Goal: Transaction & Acquisition: Complete application form

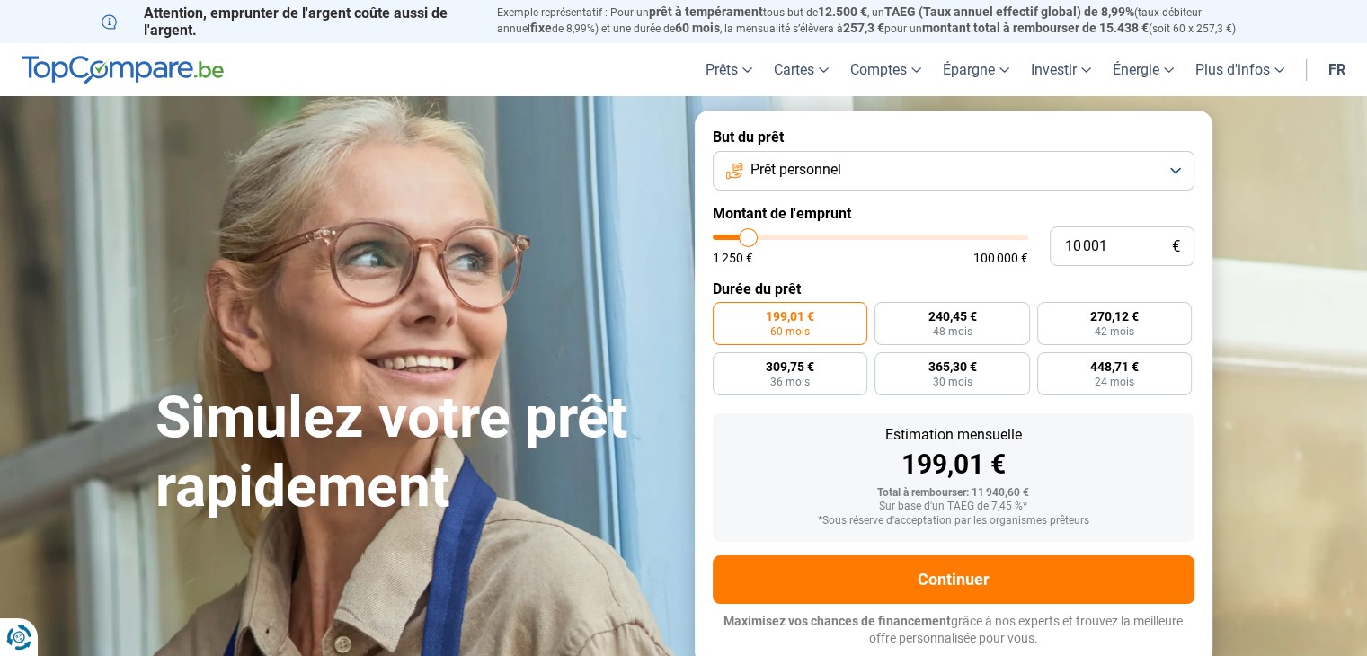
type input "11 500"
type input "11500"
type input "11 750"
type input "11750"
type input "12 500"
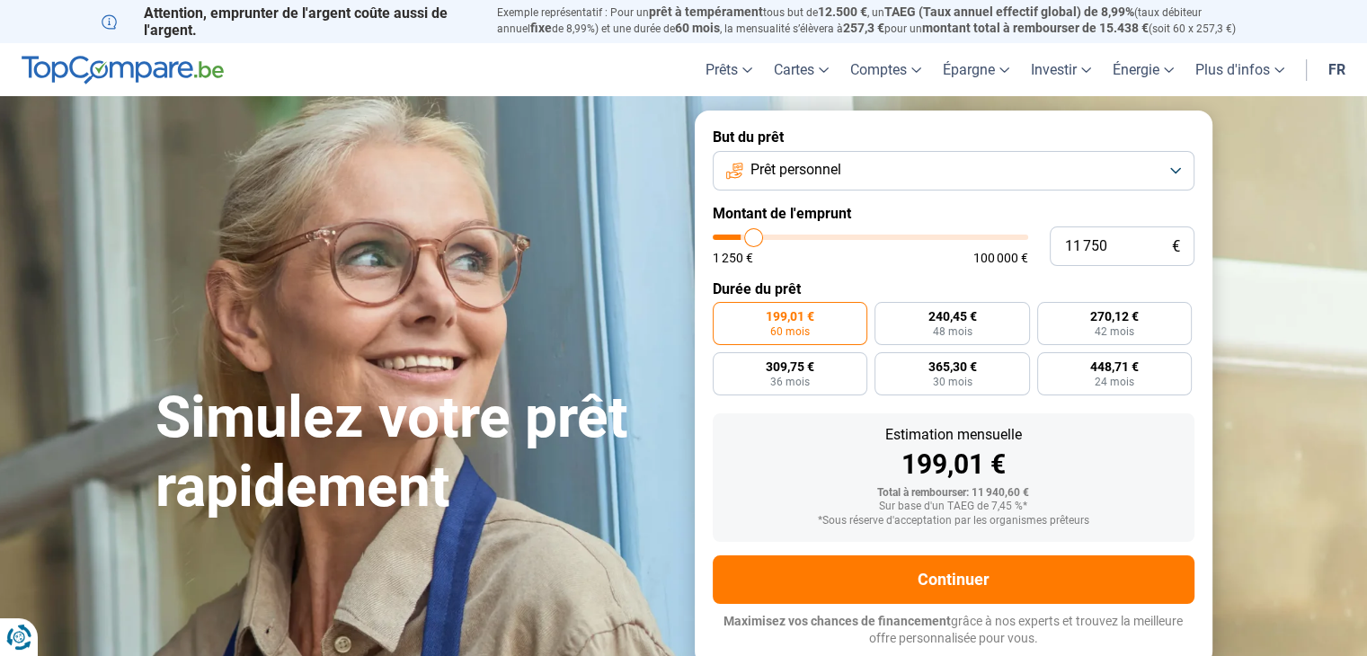
type input "12500"
type input "13 000"
type input "13000"
type input "13 250"
type input "13250"
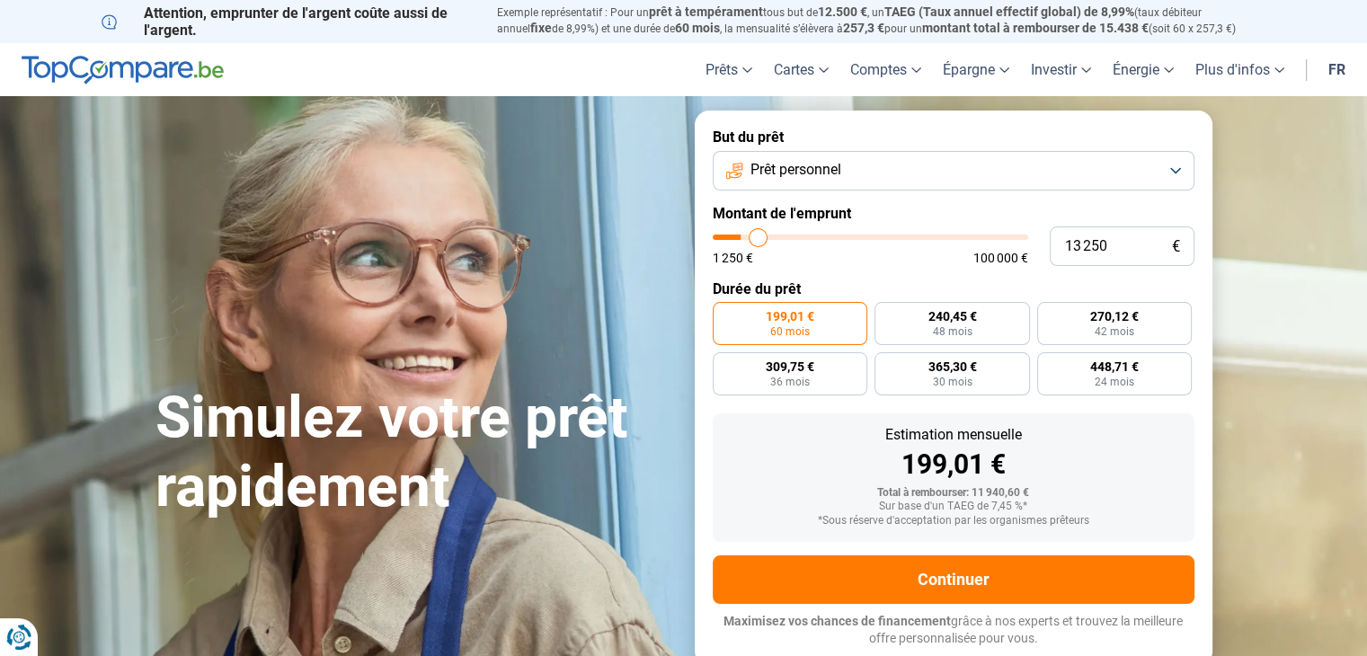
type input "14 000"
type input "14000"
type input "14 750"
type input "14750"
type input "15 000"
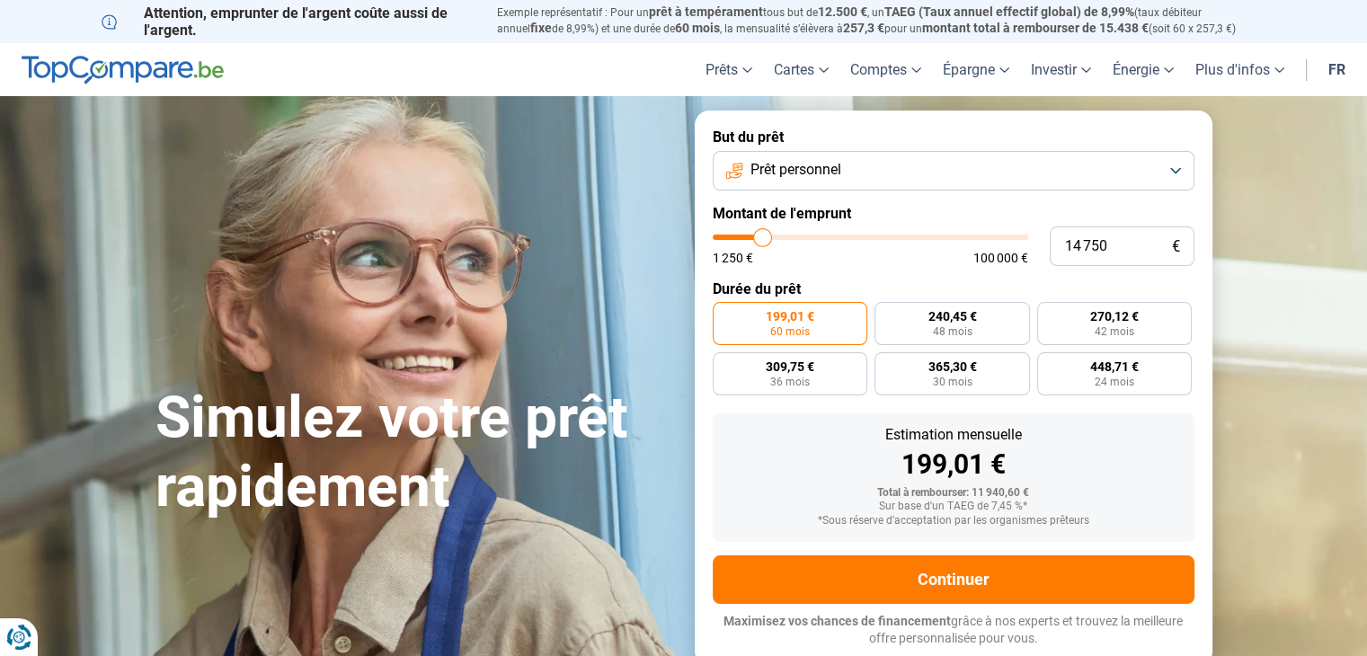
type input "15000"
type input "15 500"
type input "15500"
type input "16 250"
type input "16250"
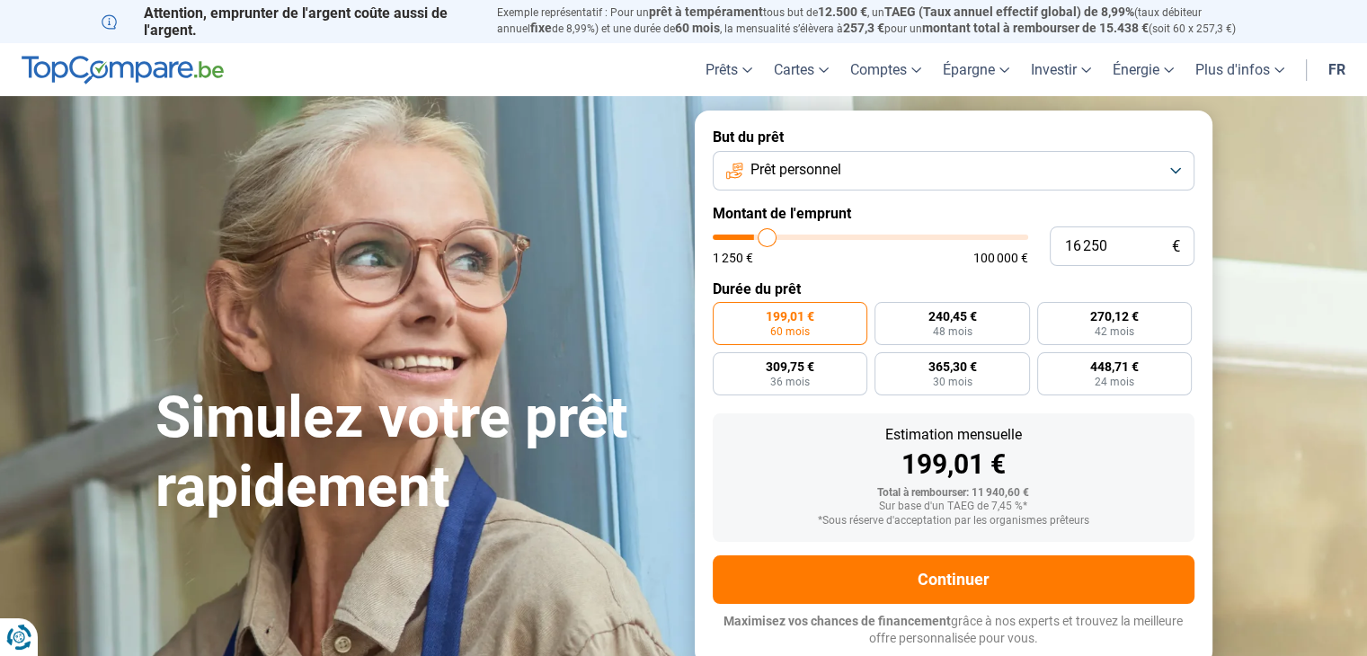
type input "16 750"
type input "16750"
type input "17 500"
type input "17500"
type input "18 000"
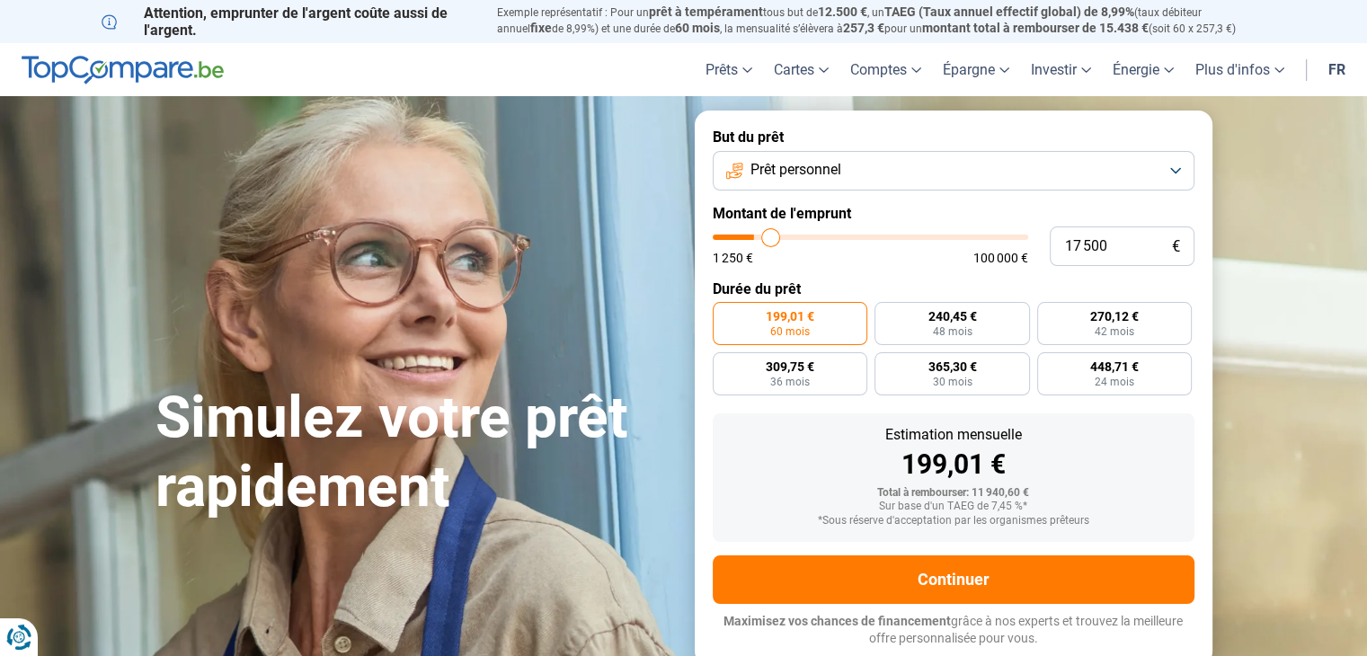
type input "18000"
type input "18 500"
type input "18500"
type input "19 250"
type input "19250"
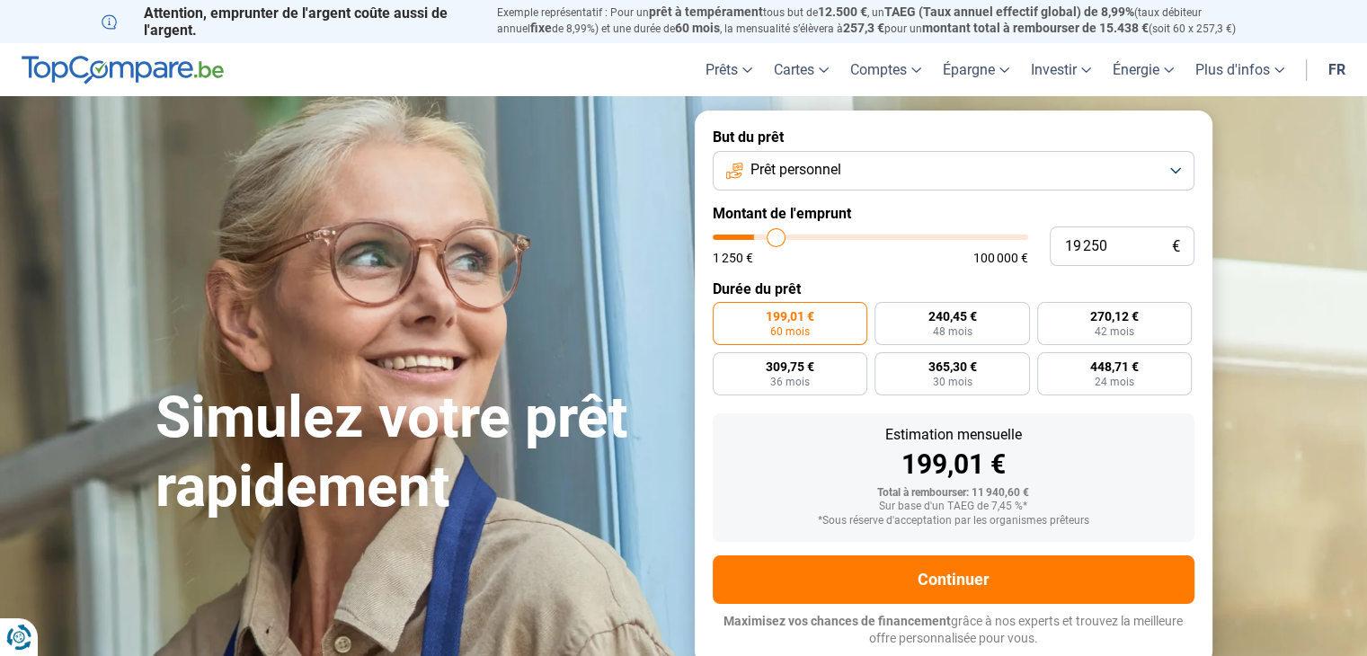
type input "19 750"
type input "19750"
type input "20 500"
type input "20500"
type input "21 000"
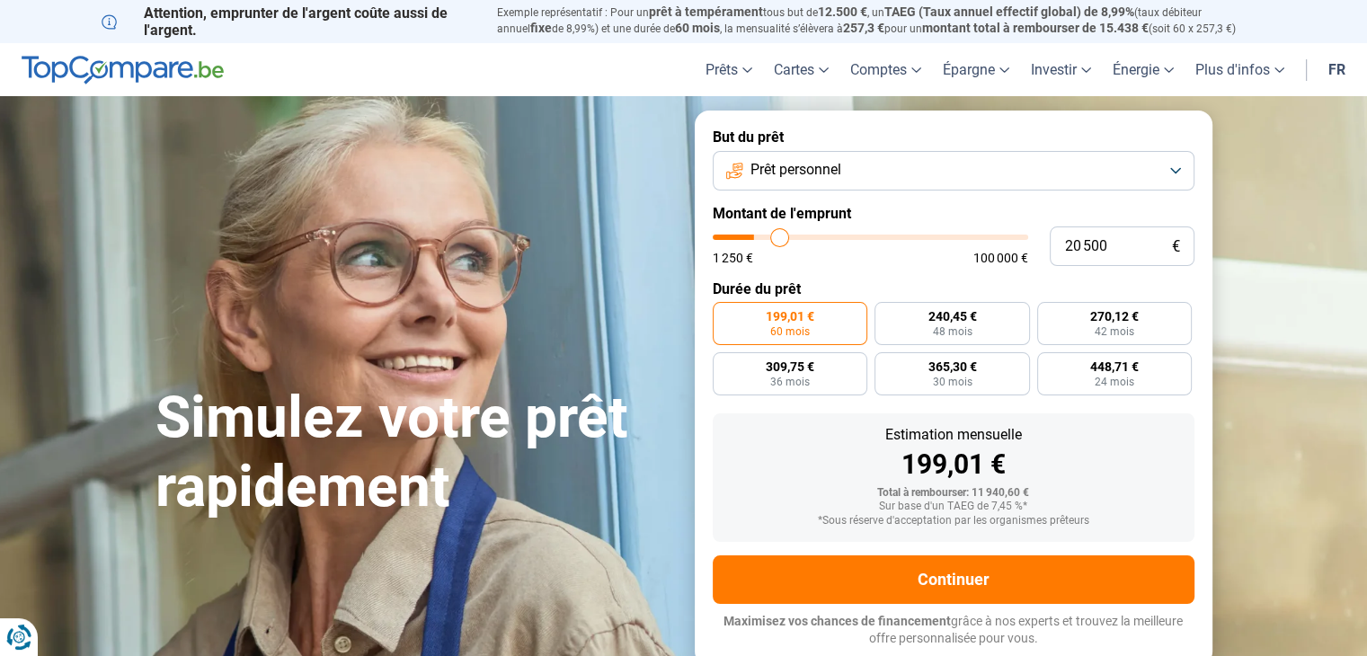
type input "21000"
type input "21 250"
type input "21250"
type input "21 500"
type input "21500"
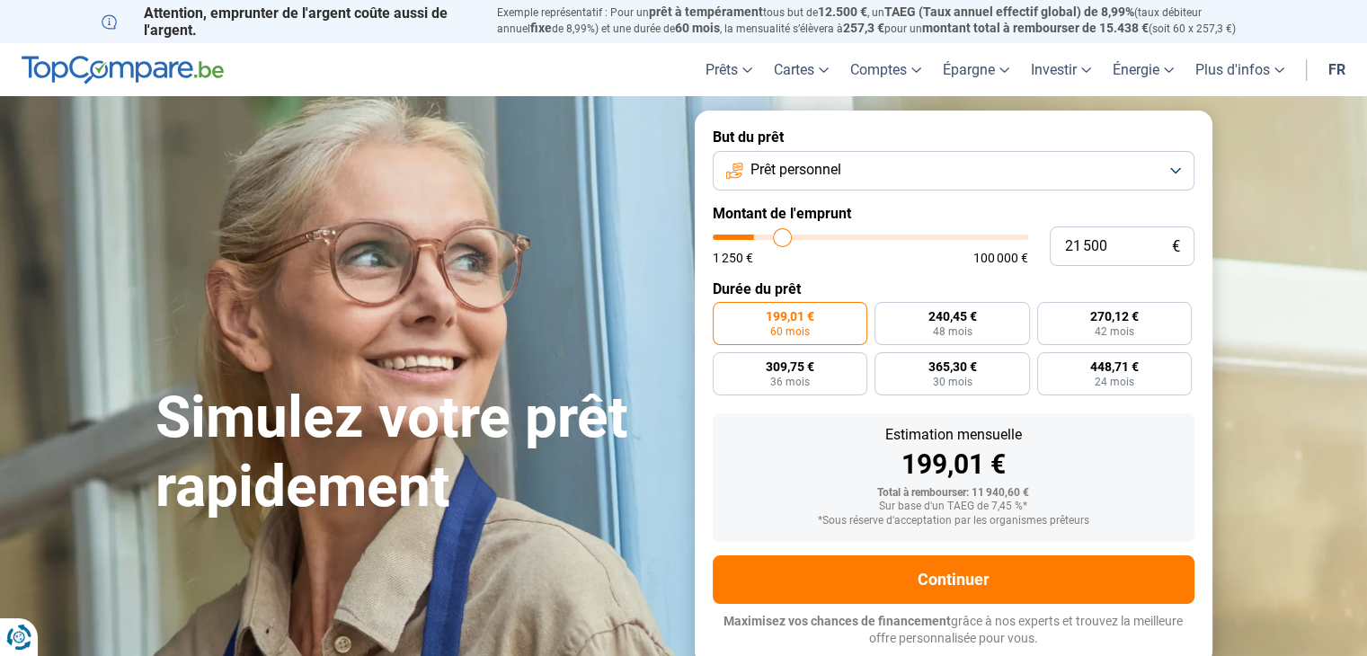
type input "22 000"
type input "22000"
type input "22 250"
type input "22250"
type input "22 500"
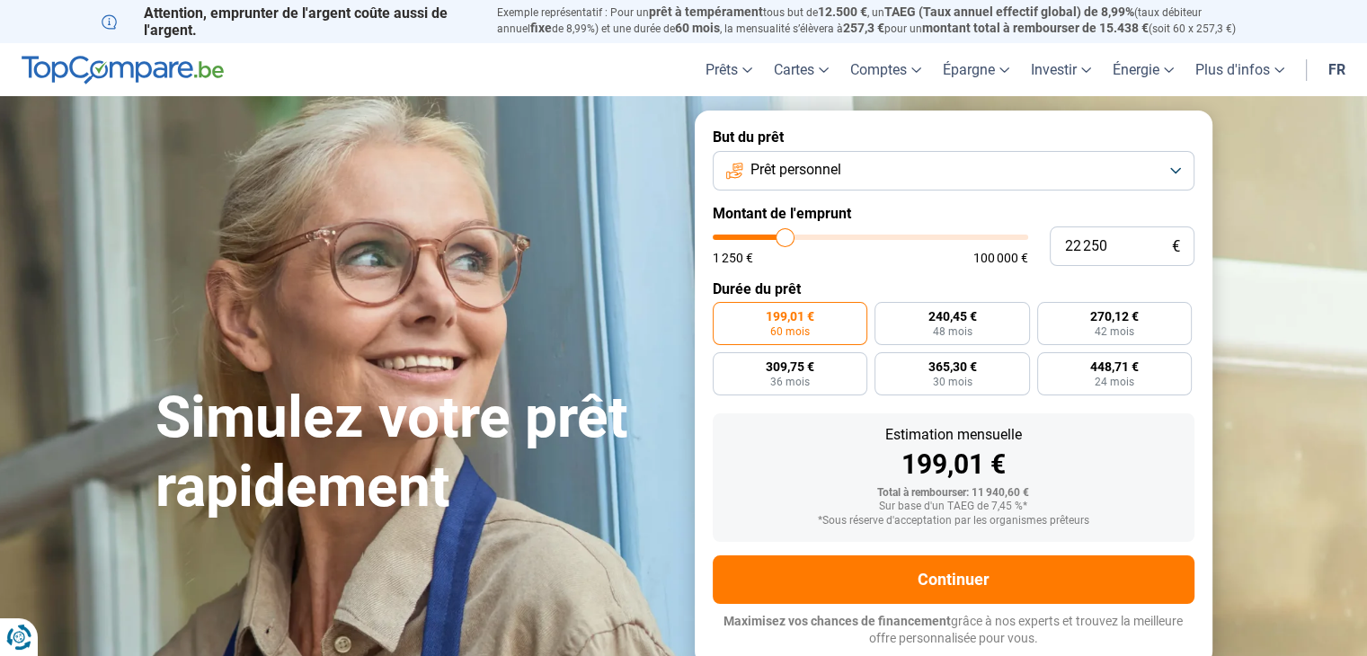
type input "22500"
type input "22 750"
type input "22750"
type input "23 000"
type input "23000"
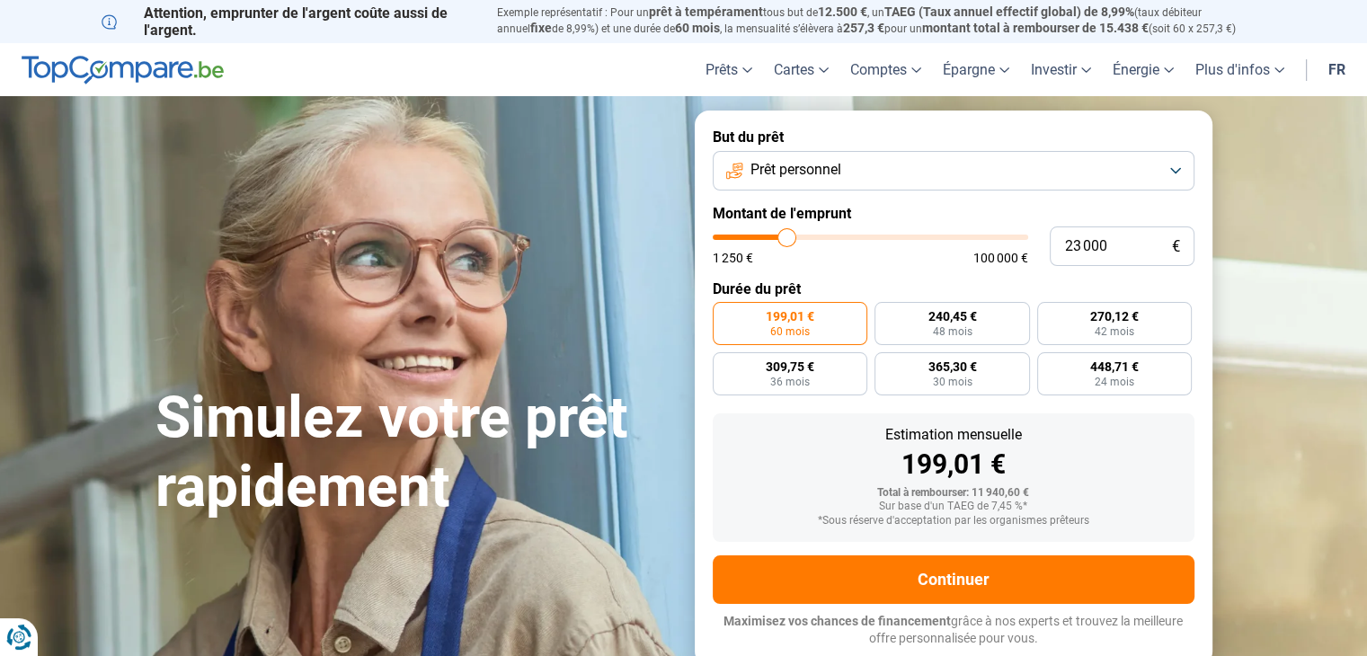
type input "23 250"
type input "23250"
type input "23 500"
type input "23500"
type input "24 250"
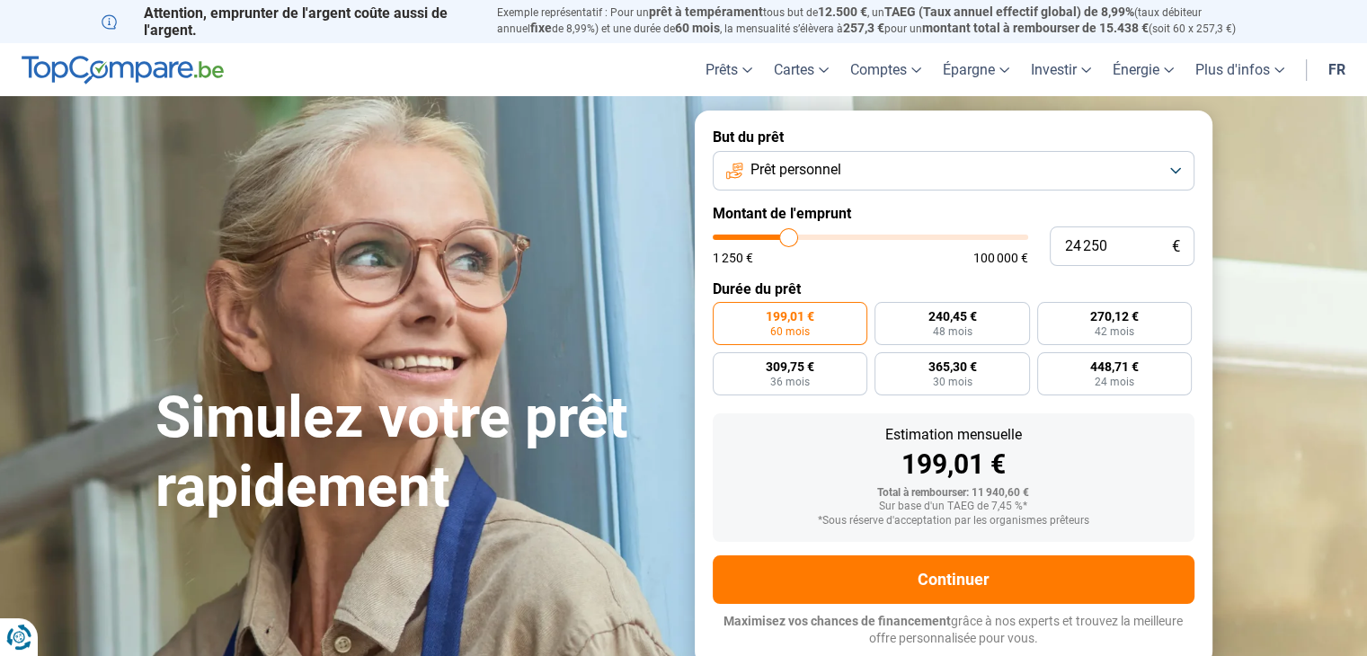
type input "24250"
type input "24 750"
type input "24750"
type input "25 500"
type input "25500"
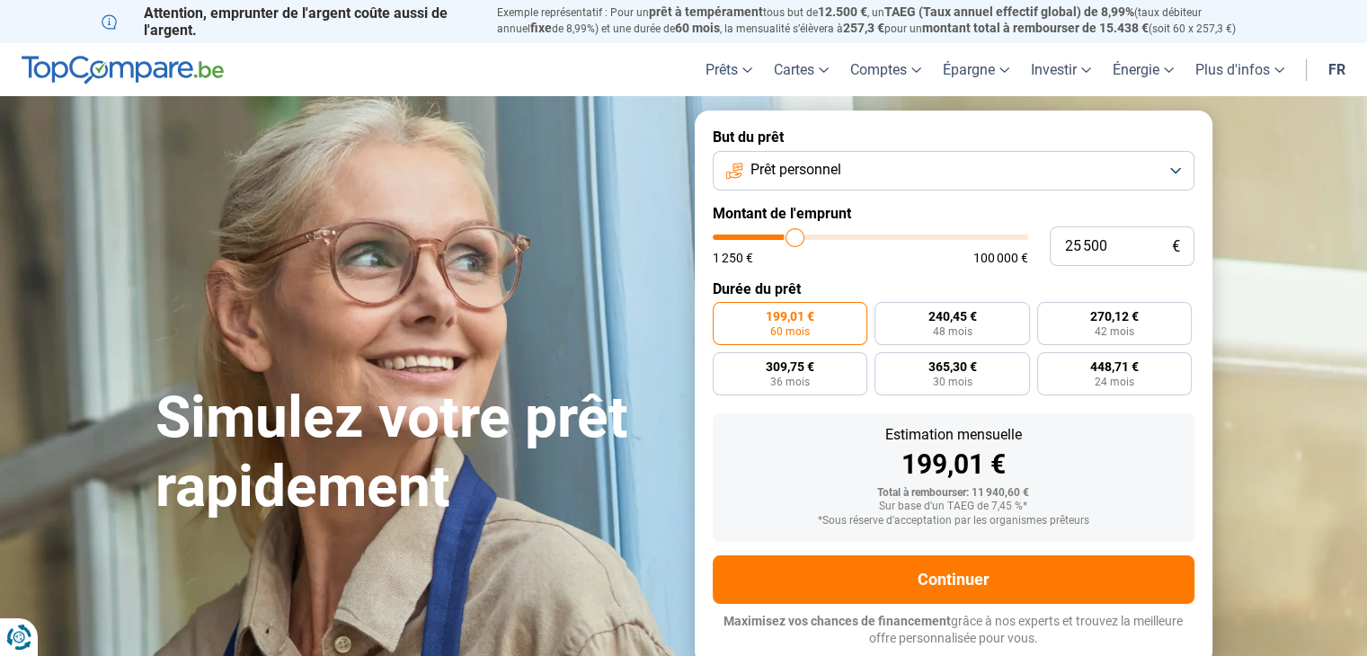
type input "26 000"
type input "26000"
type input "26 750"
type input "26750"
type input "27 000"
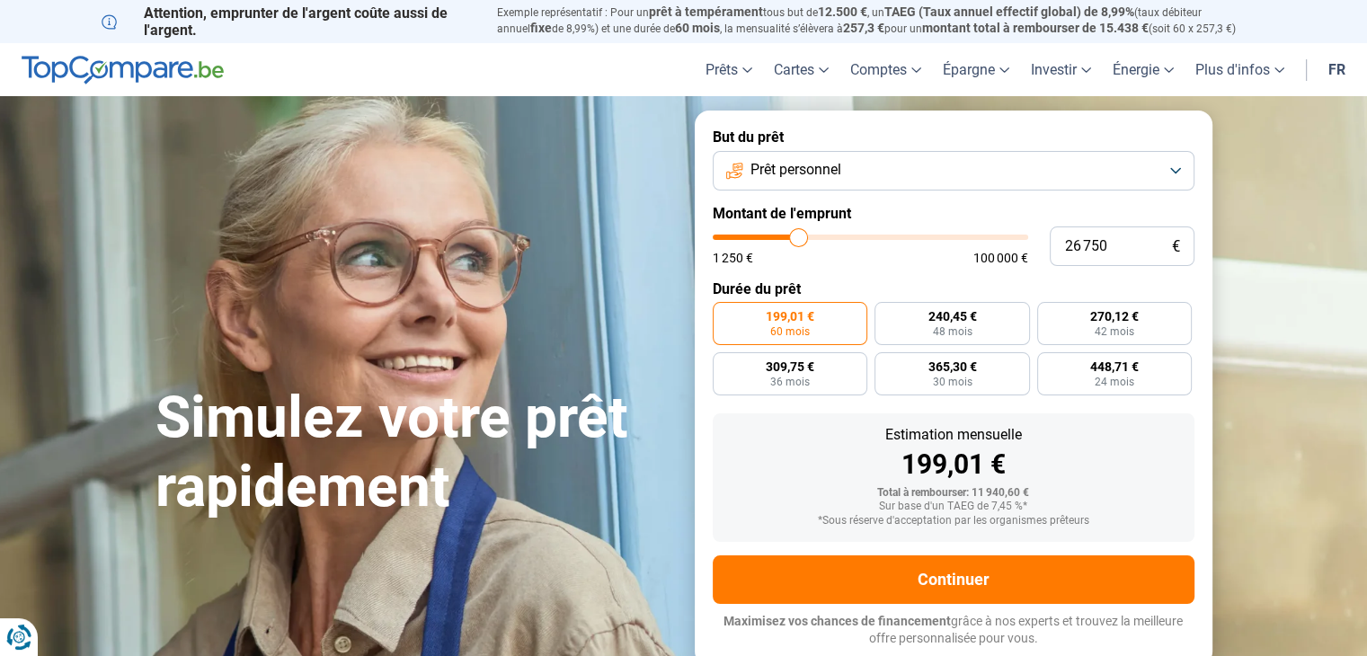
type input "27000"
type input "27 500"
type input "27500"
type input "28 000"
type input "28000"
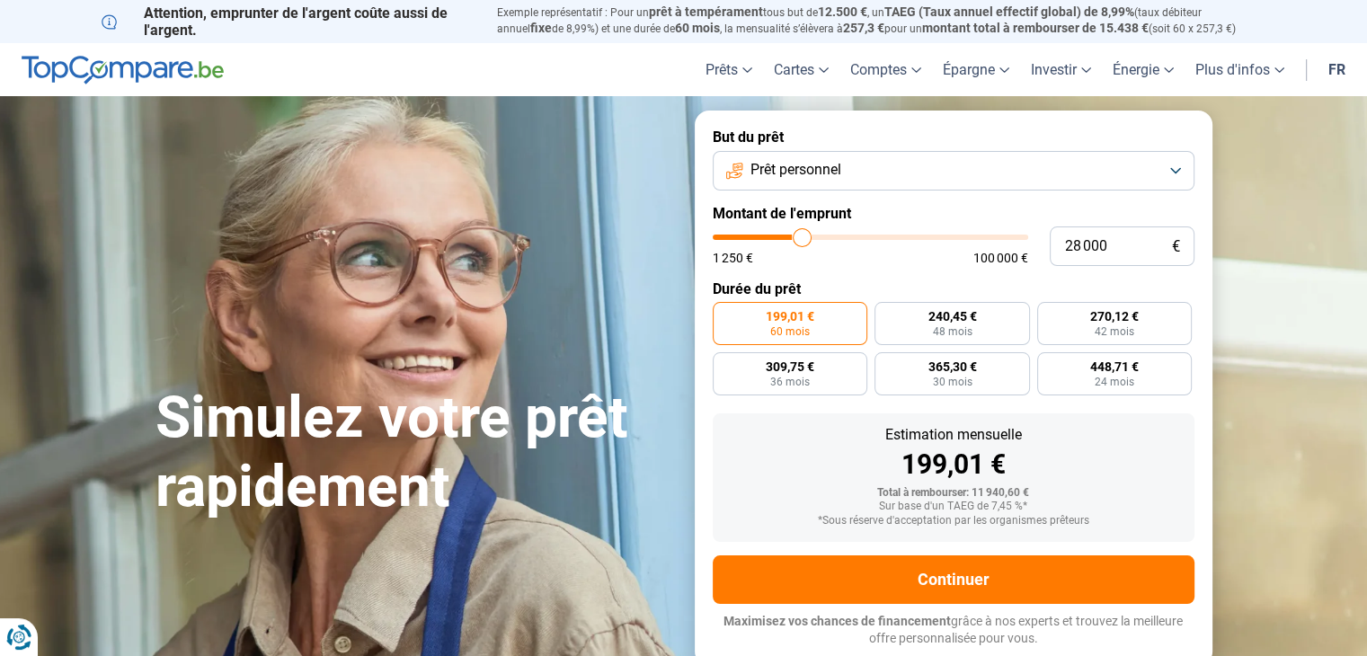
type input "28 250"
type input "28250"
type input "28 500"
type input "28500"
type input "29 000"
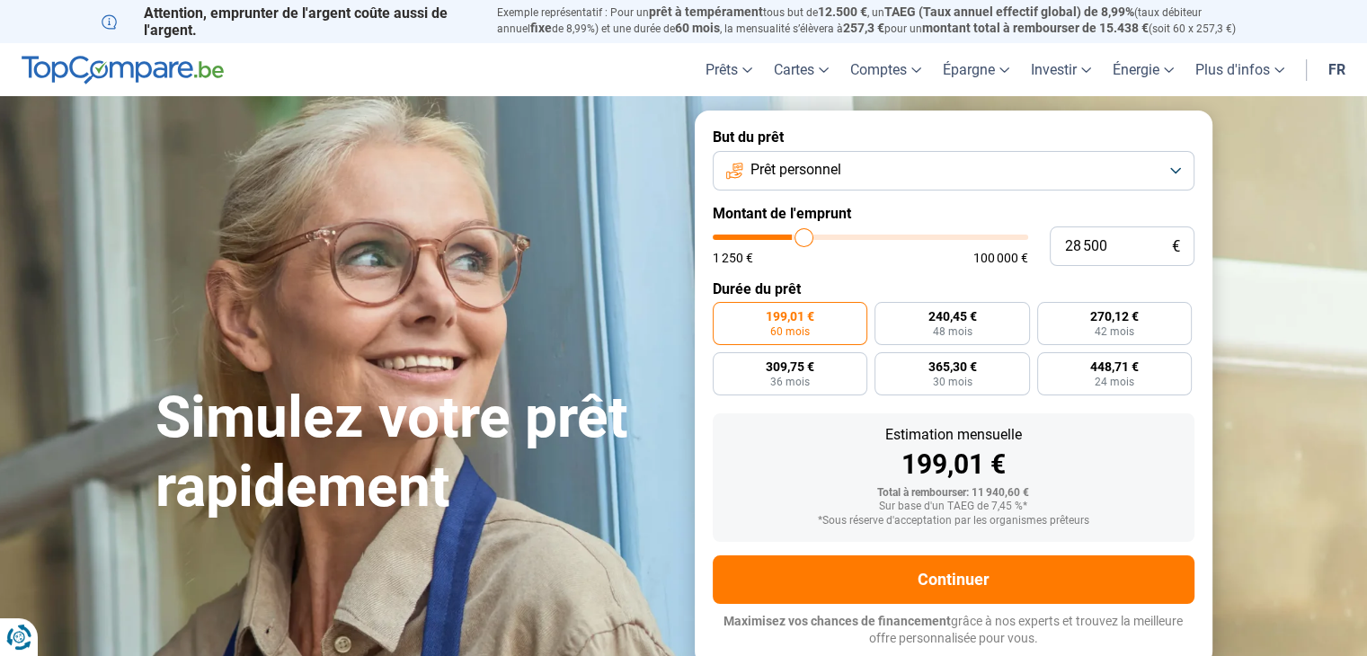
type input "29000"
type input "29 750"
type input "29750"
type input "30 000"
type input "30000"
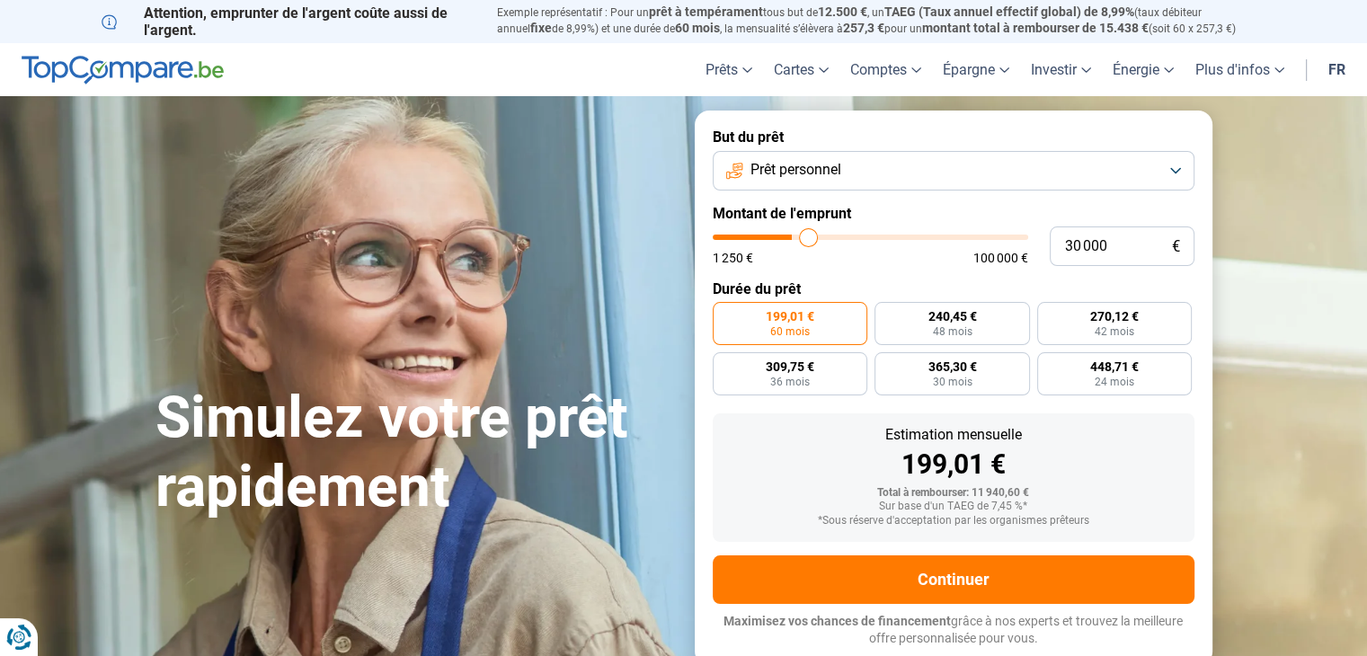
type input "31 000"
type input "31000"
type input "31 250"
type input "31250"
type input "31 500"
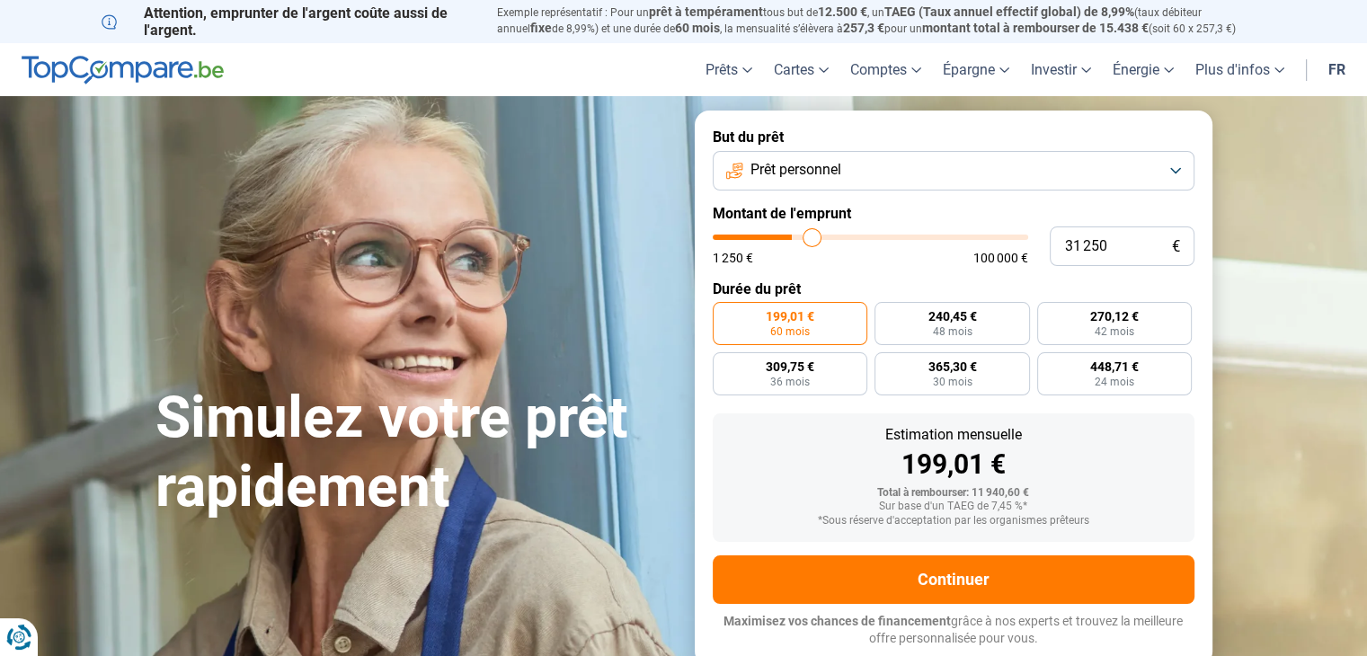
type input "31500"
type input "32 250"
type input "32250"
type input "32 750"
type input "32750"
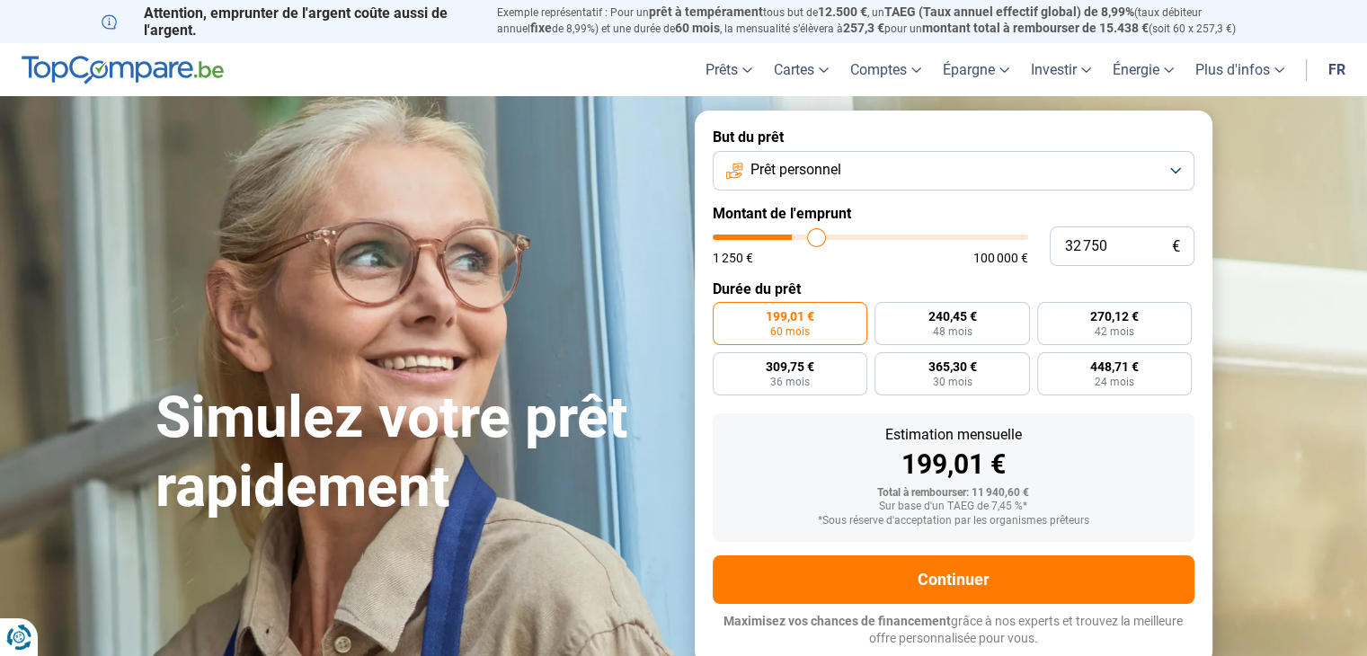
type input "33 250"
type input "33250"
type input "34 000"
type input "34000"
type input "34 500"
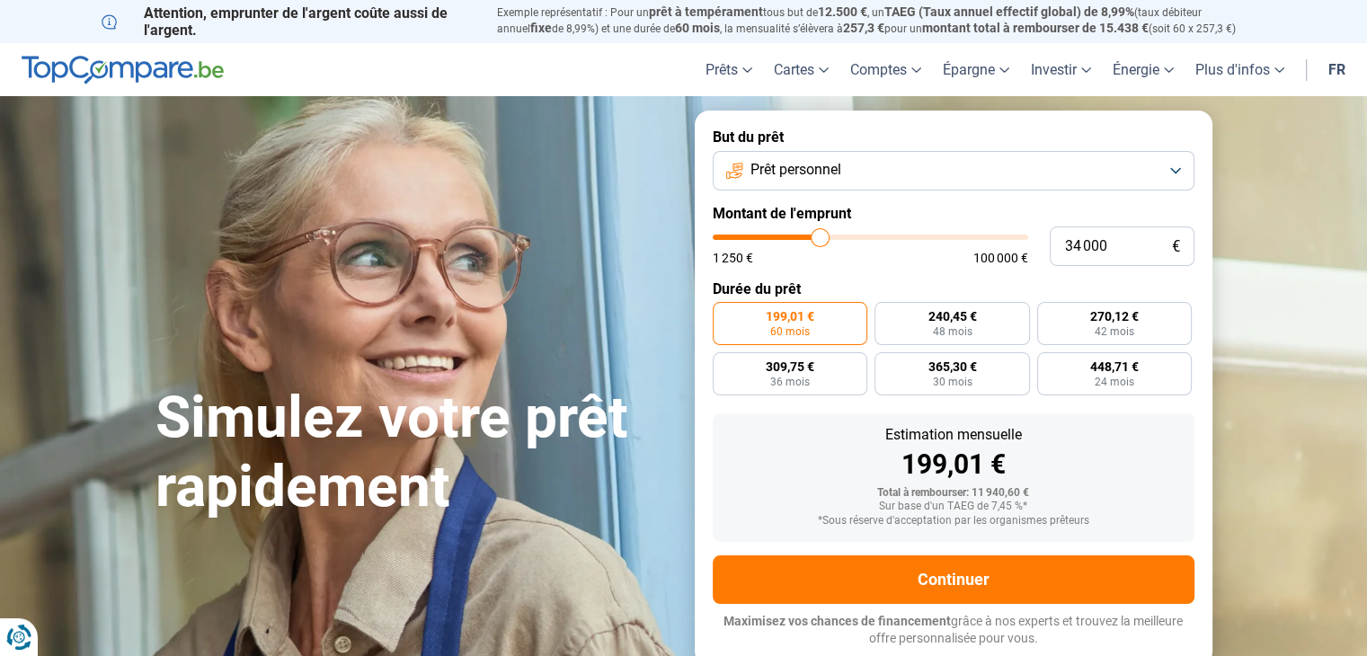
type input "34500"
type input "35 500"
type input "35500"
type input "36 000"
type input "36000"
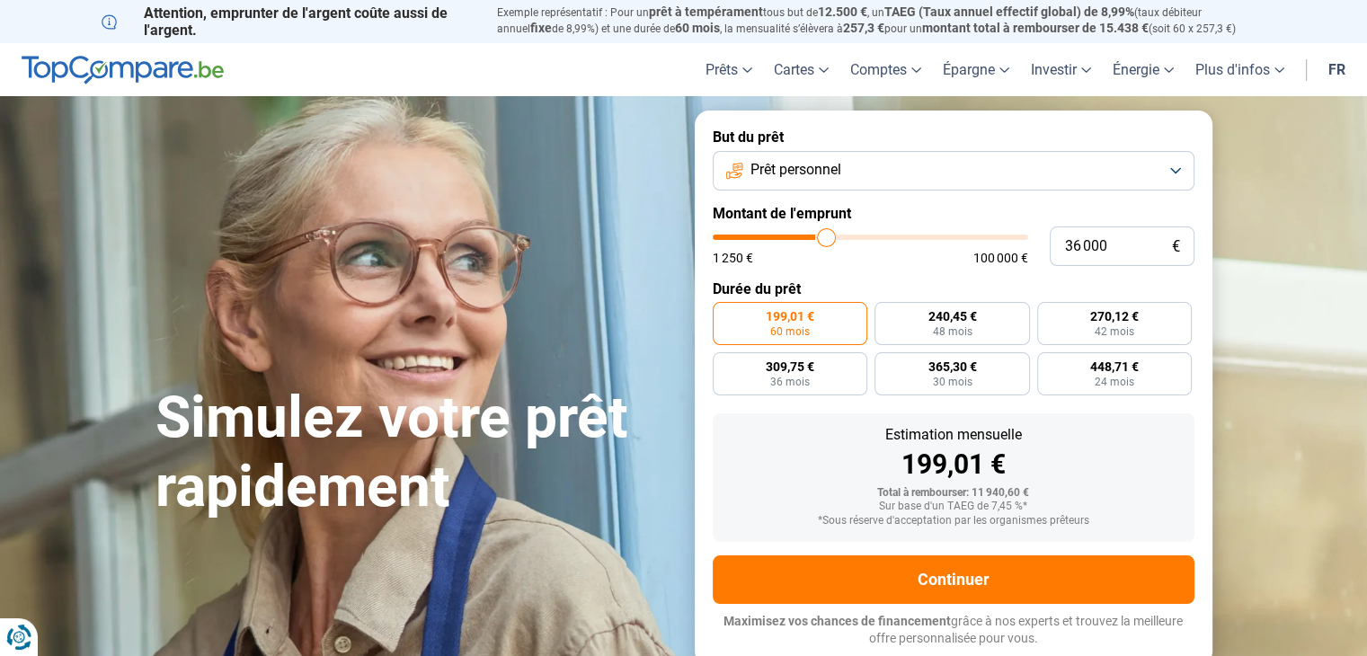
type input "36 500"
type input "36500"
type input "37 000"
type input "37000"
type input "37 250"
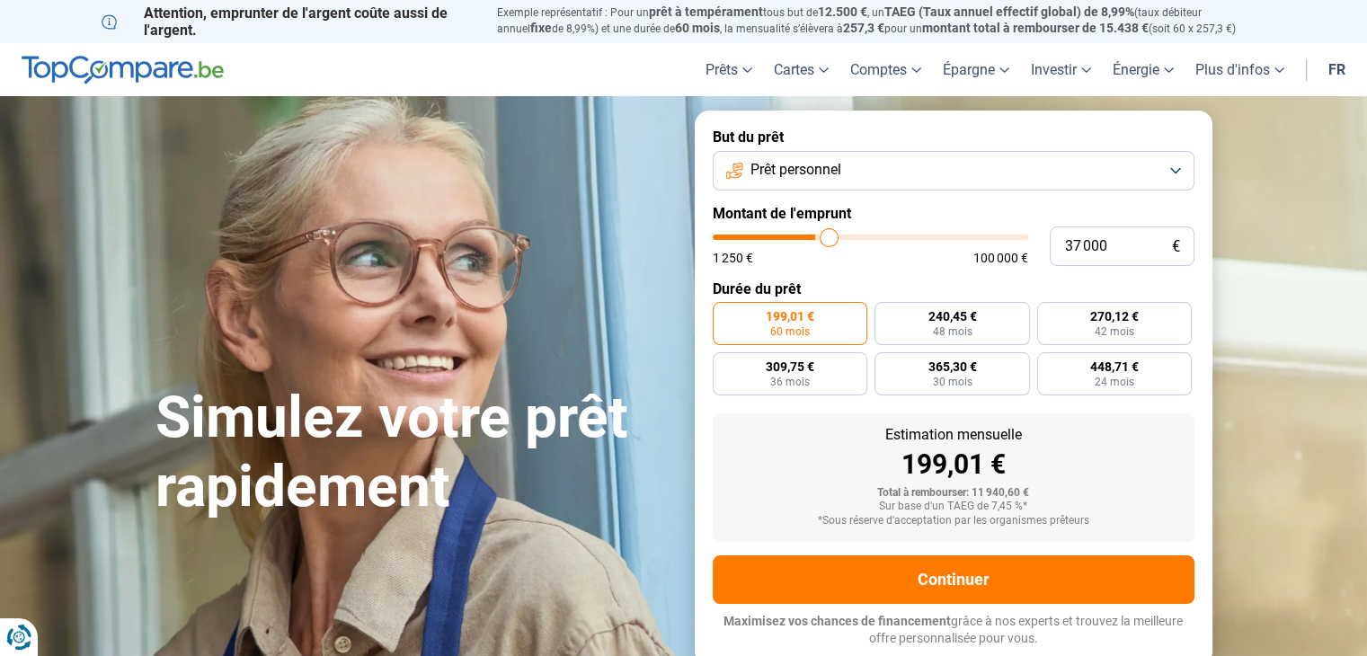
type input "37250"
type input "38 250"
type input "38250"
type input "39 000"
type input "39000"
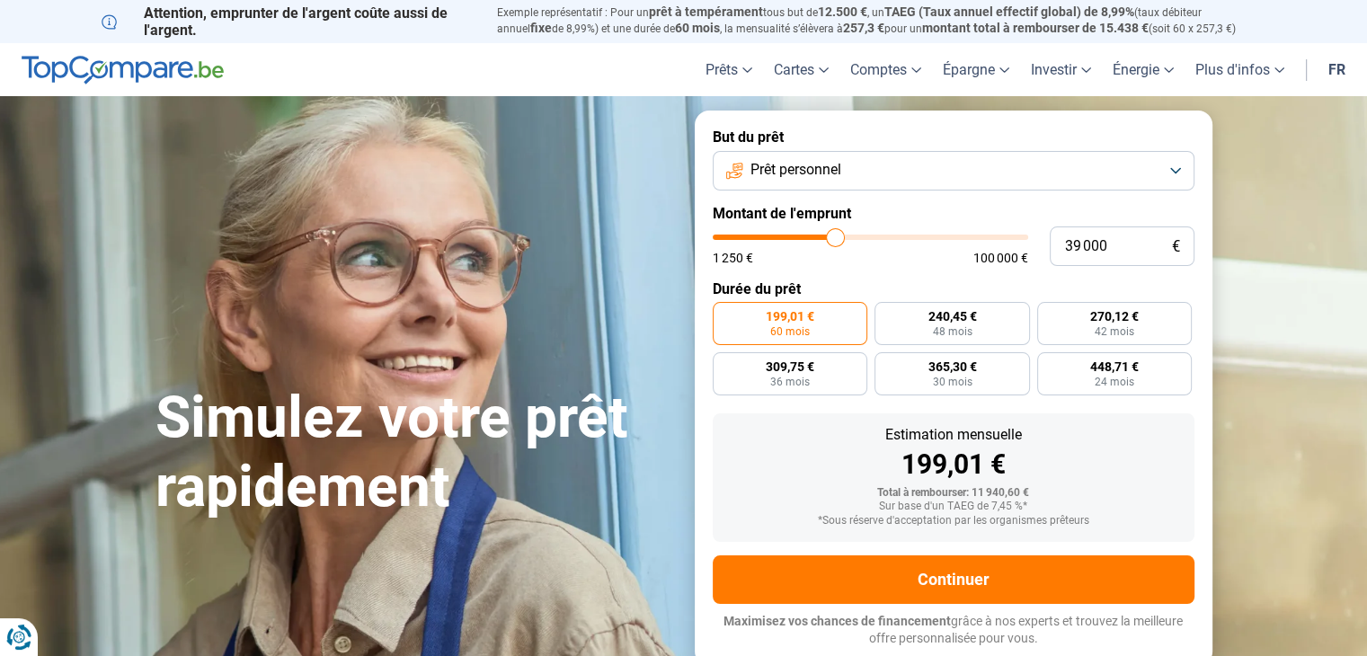
type input "39 750"
type input "39750"
type input "40 500"
type input "40500"
type input "40 750"
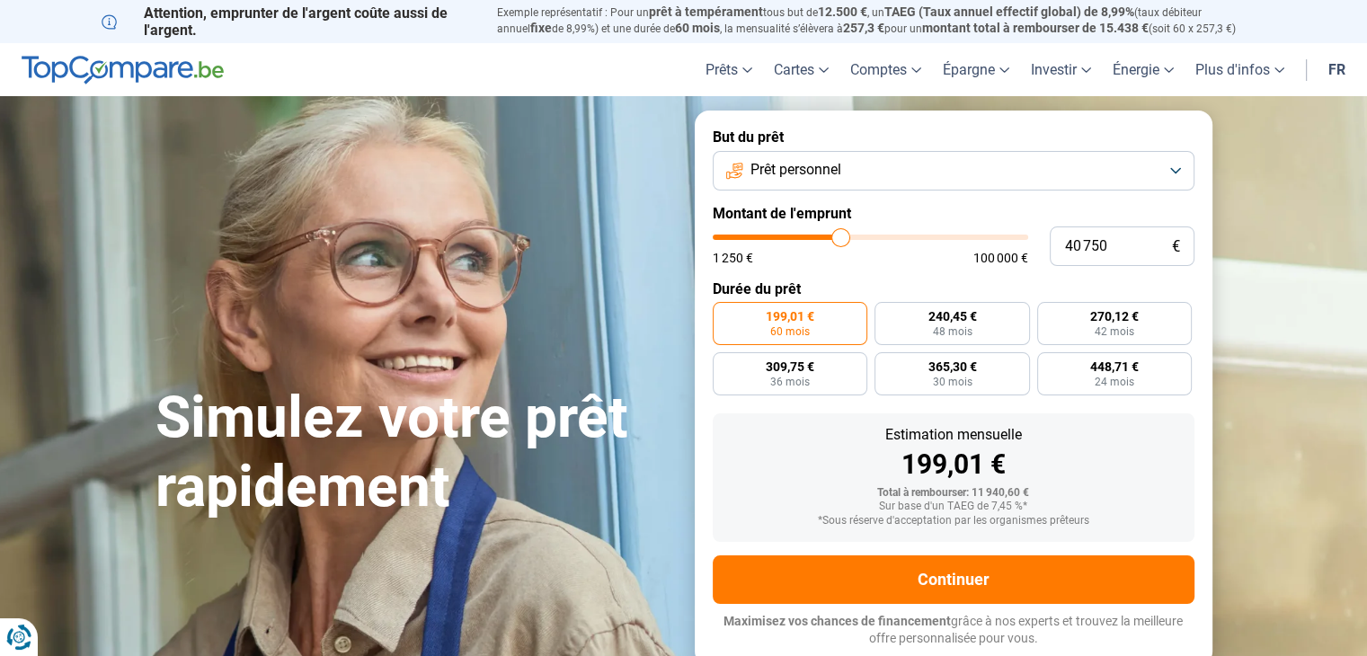
drag, startPoint x: 748, startPoint y: 242, endPoint x: 840, endPoint y: 242, distance: 92.5
type input "40750"
click at [840, 240] on input "range" at bounding box center [870, 237] width 315 height 5
radio input "false"
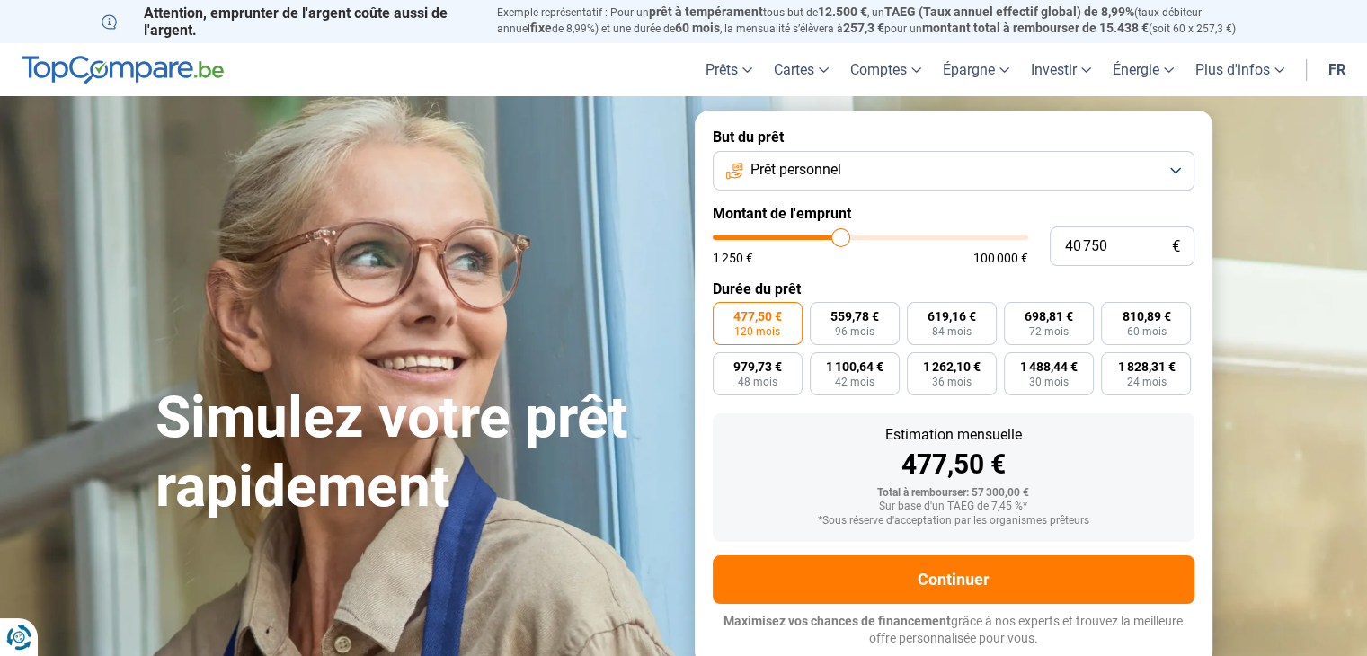
type input "40 250"
type input "40250"
type input "39 750"
type input "39750"
type input "39 000"
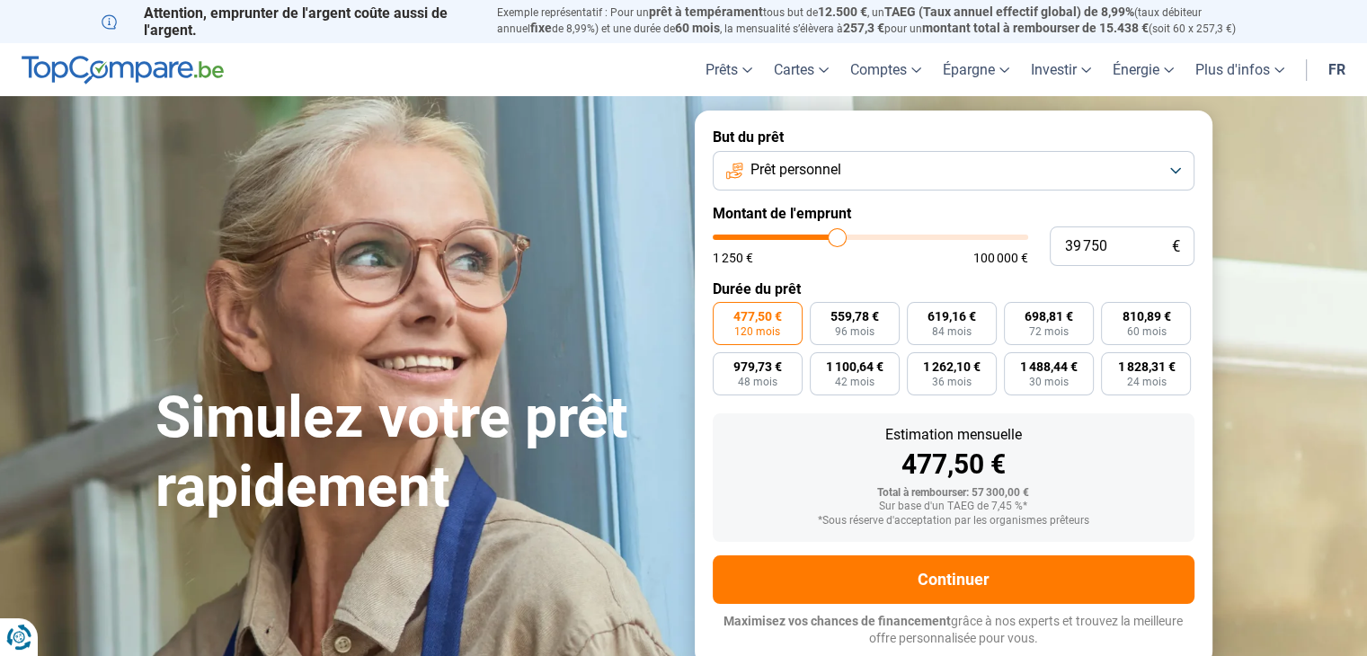
type input "39000"
type input "38 750"
type input "38750"
type input "38 500"
type input "38500"
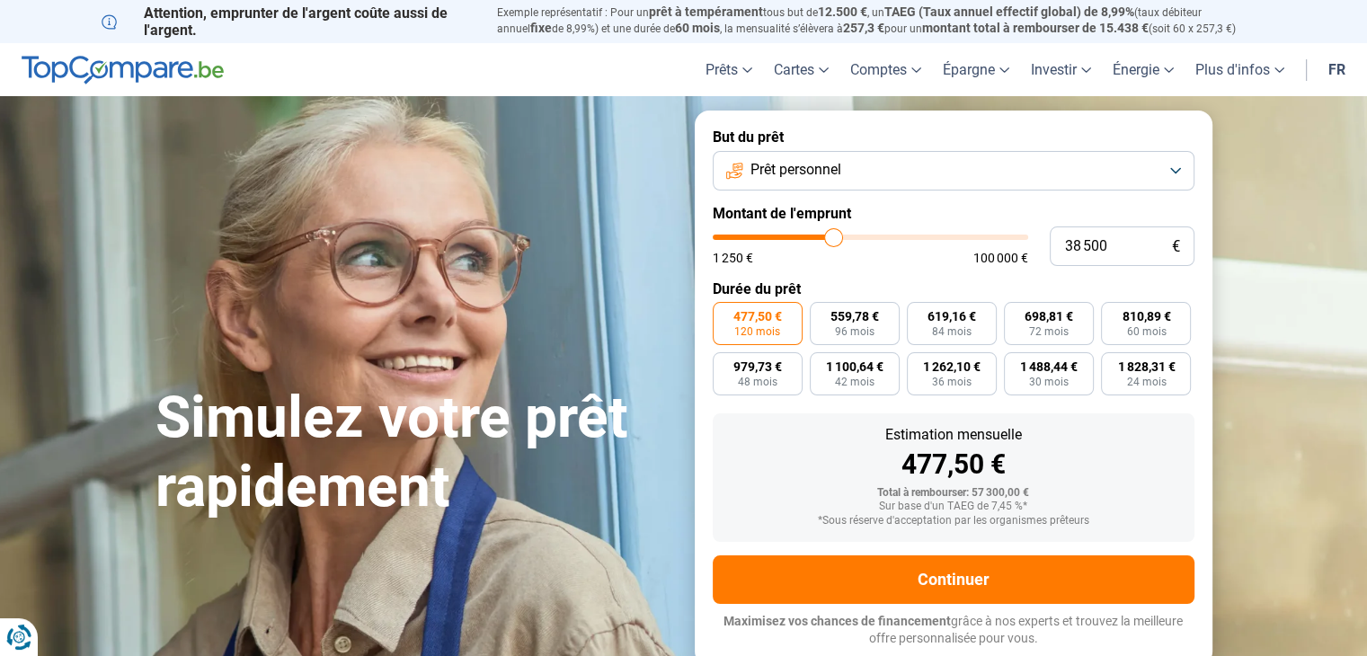
type input "38 250"
type input "38250"
type input "38 000"
type input "38000"
type input "37 750"
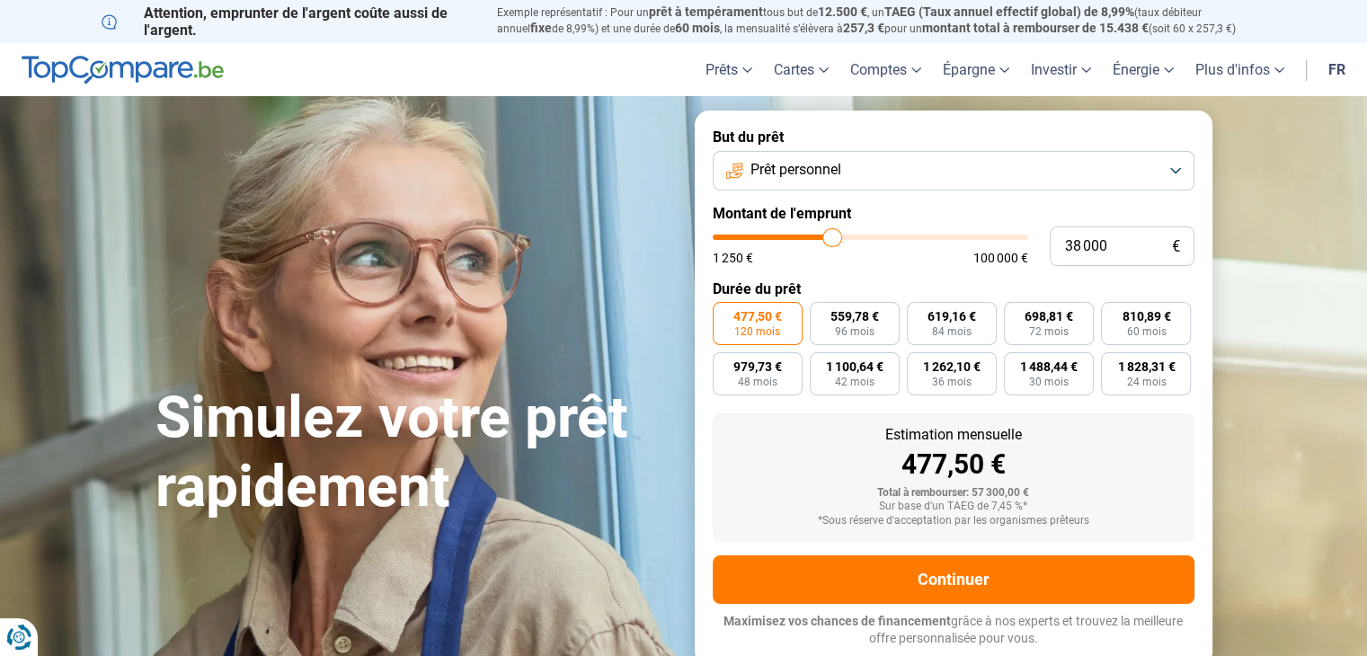
type input "37750"
type input "37 500"
type input "37500"
type input "37 250"
type input "37250"
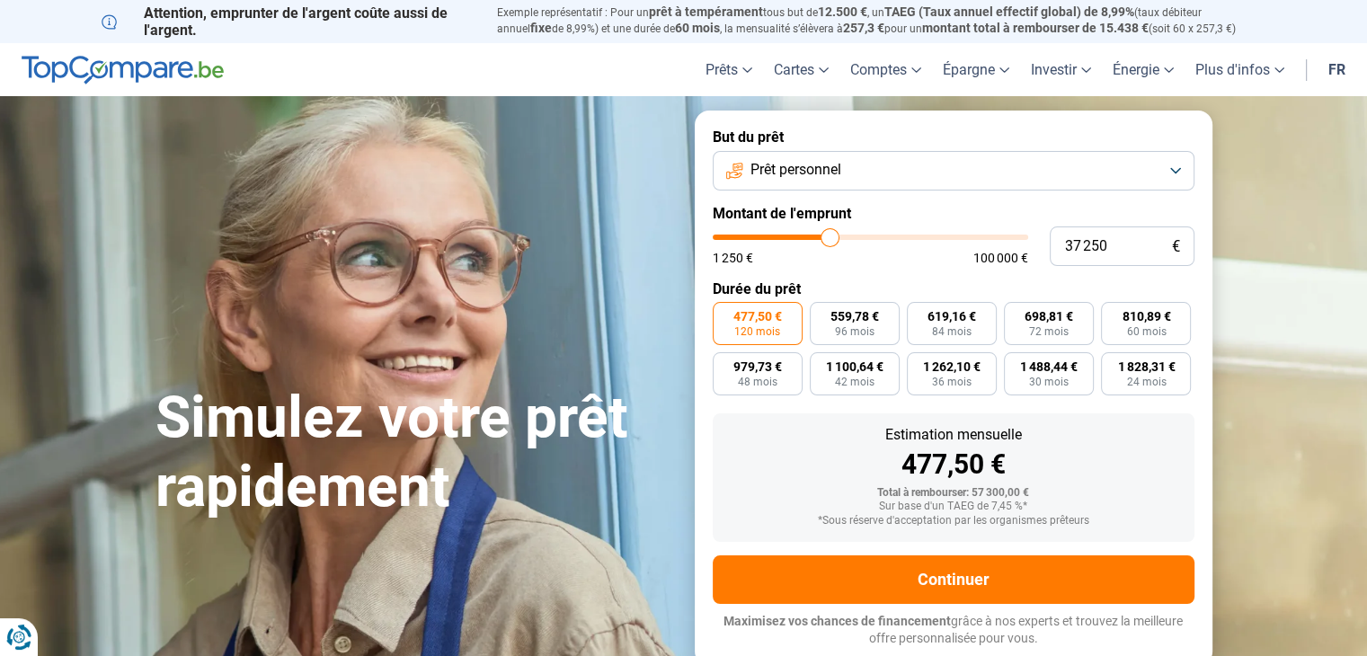
type input "37 000"
type input "37000"
type input "36 750"
type input "36750"
type input "36 500"
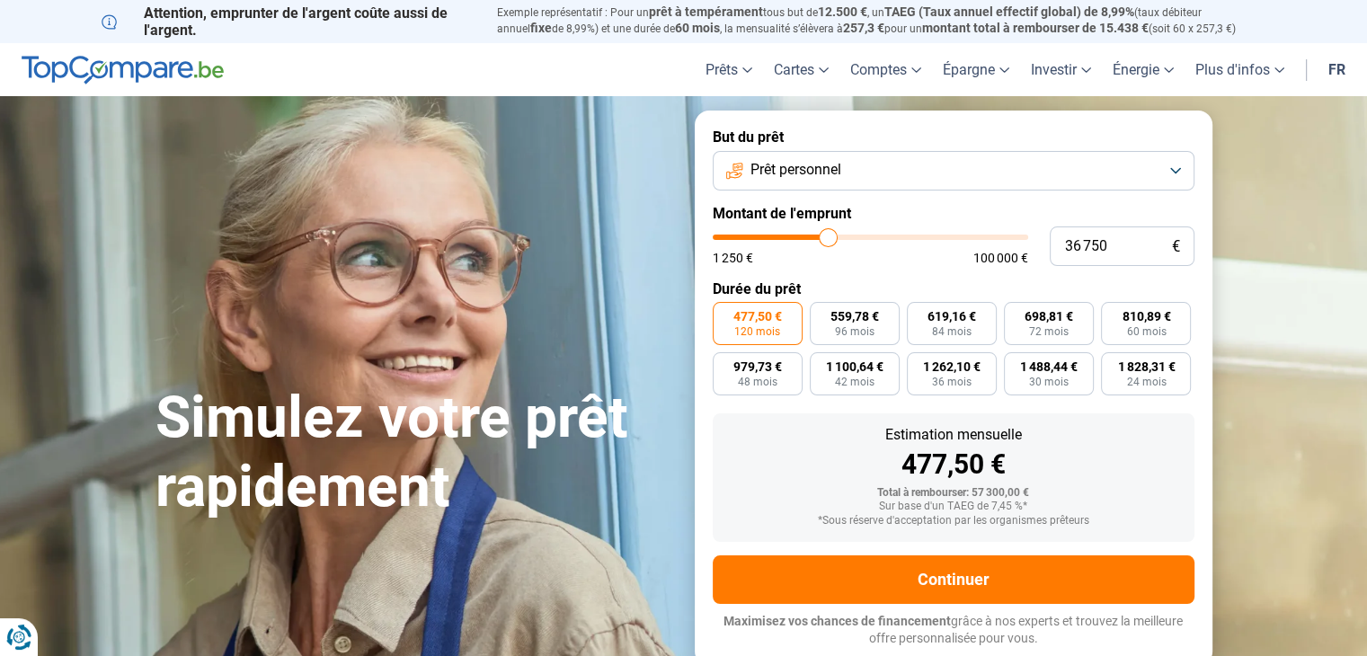
type input "36500"
type input "36 250"
type input "36250"
type input "36 000"
type input "36000"
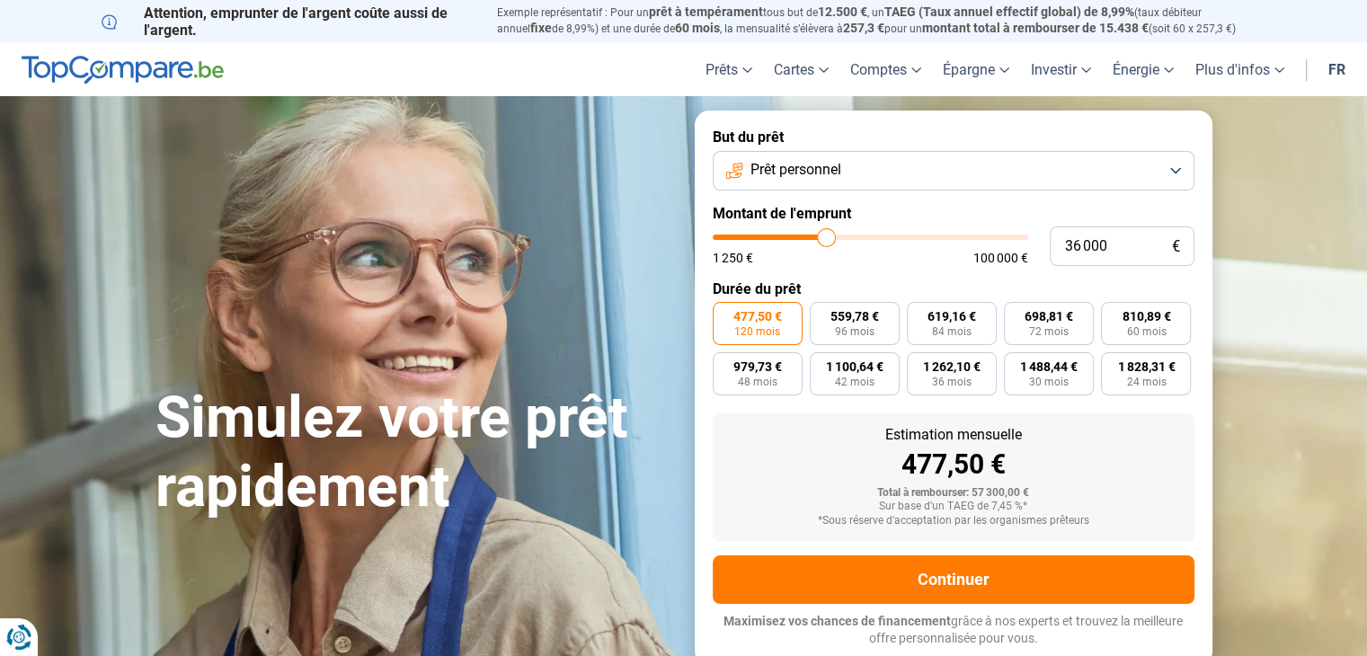
type input "35 750"
type input "35750"
type input "35 500"
type input "35500"
type input "35 250"
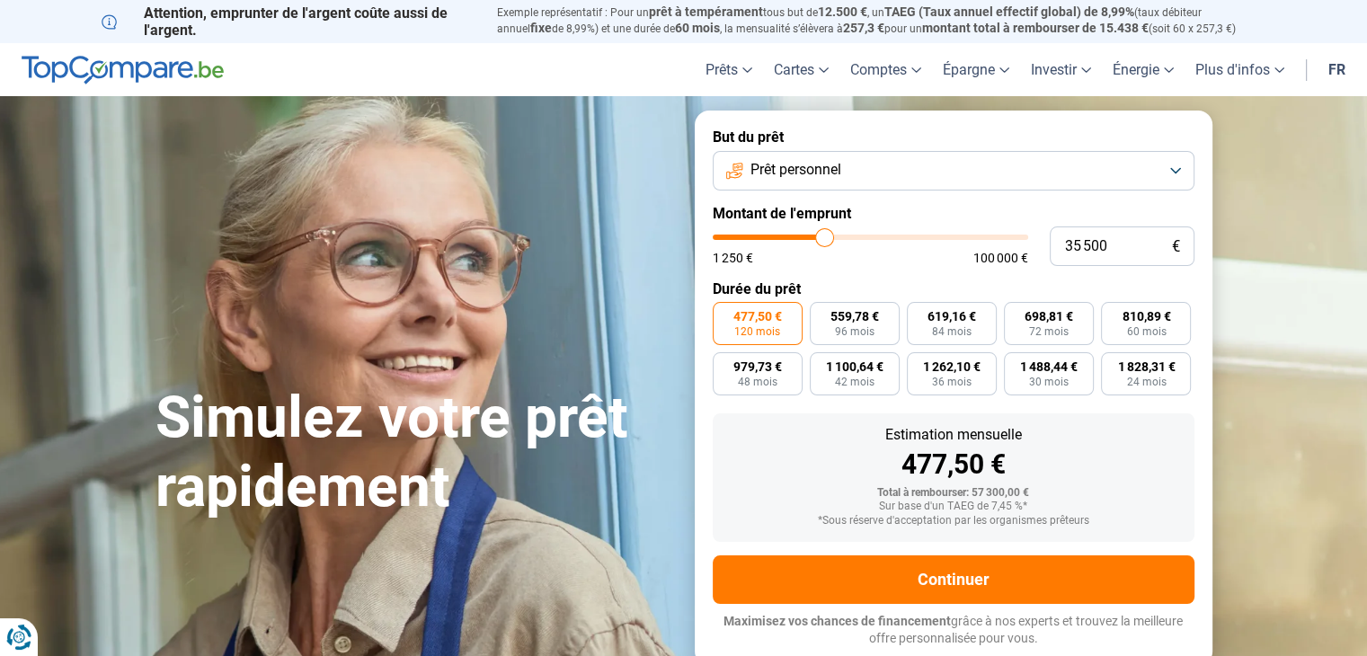
type input "35250"
type input "34 750"
type input "34750"
type input "34 500"
type input "34500"
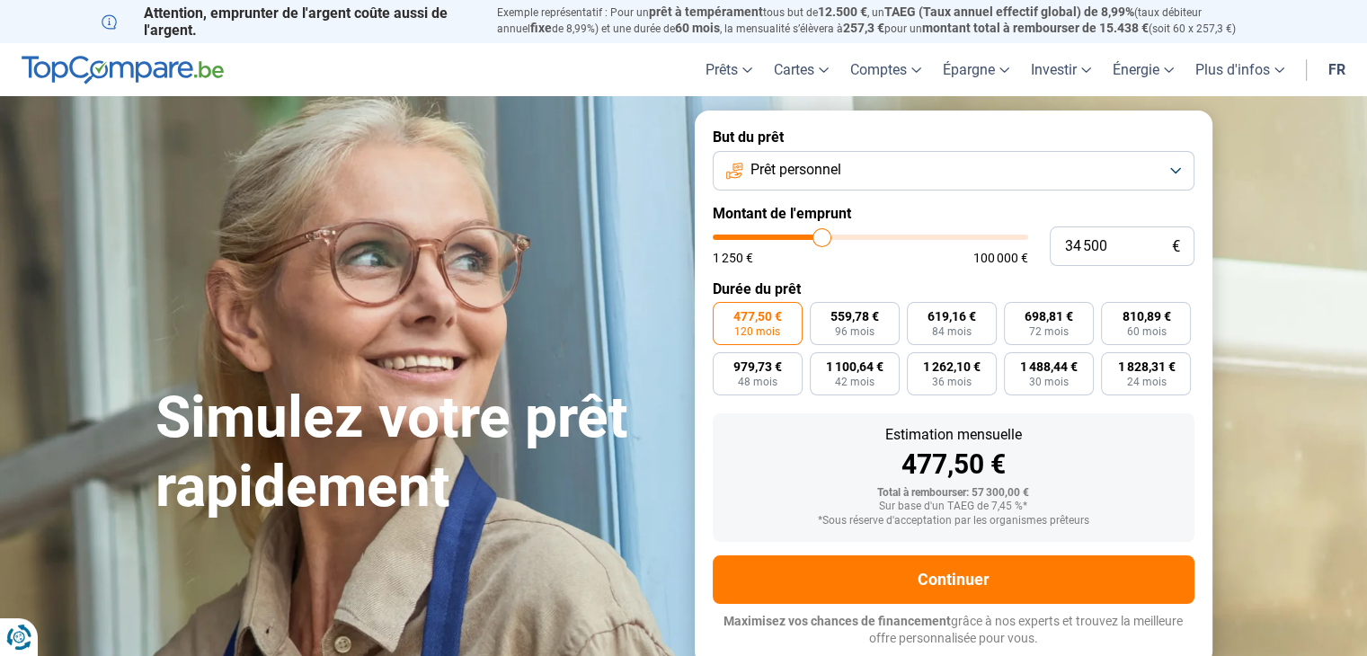
type input "34 250"
type input "34250"
type input "34 000"
type input "34000"
type input "33 500"
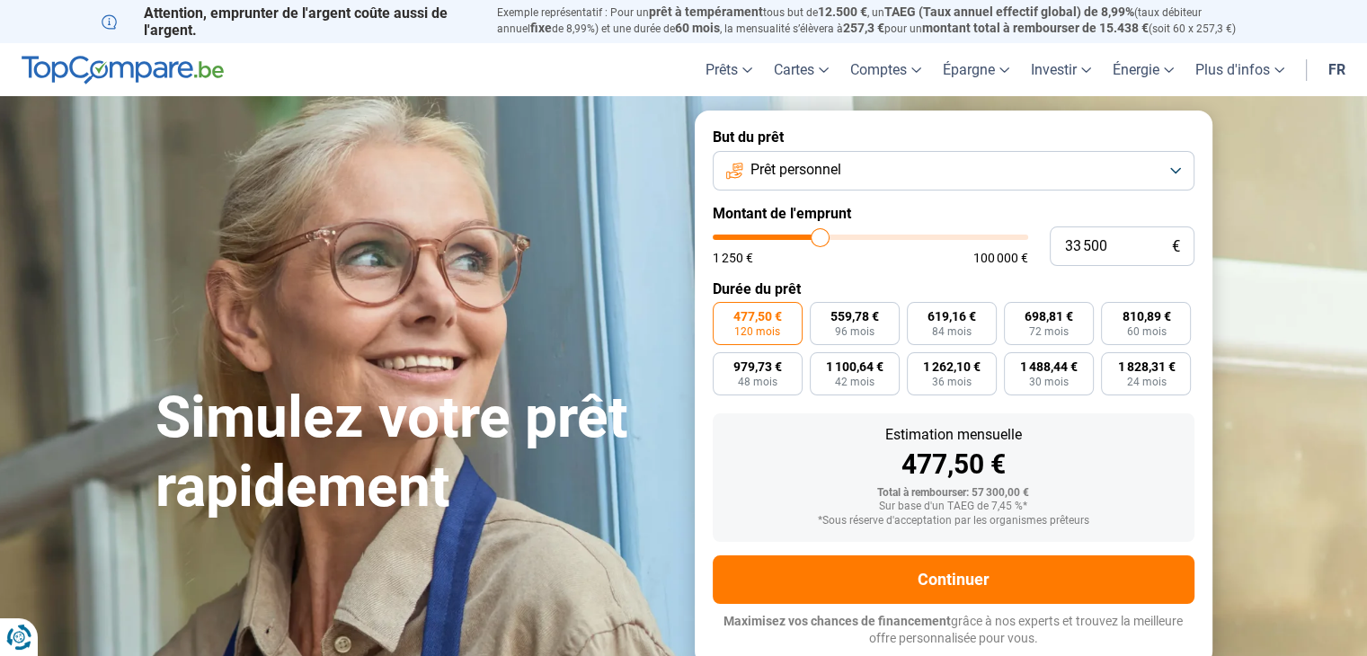
type input "33500"
type input "33 000"
type input "33000"
type input "32 750"
type input "32750"
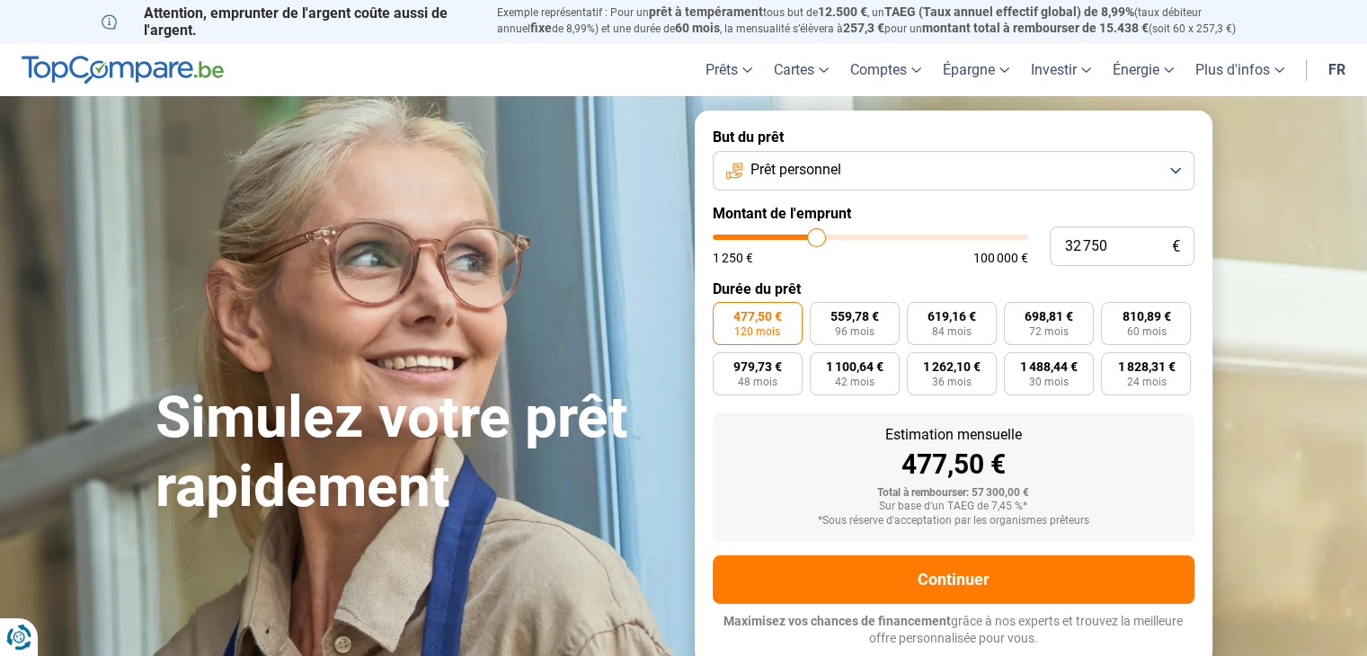
type input "32 500"
type input "32500"
type input "32 250"
type input "32250"
type input "32 000"
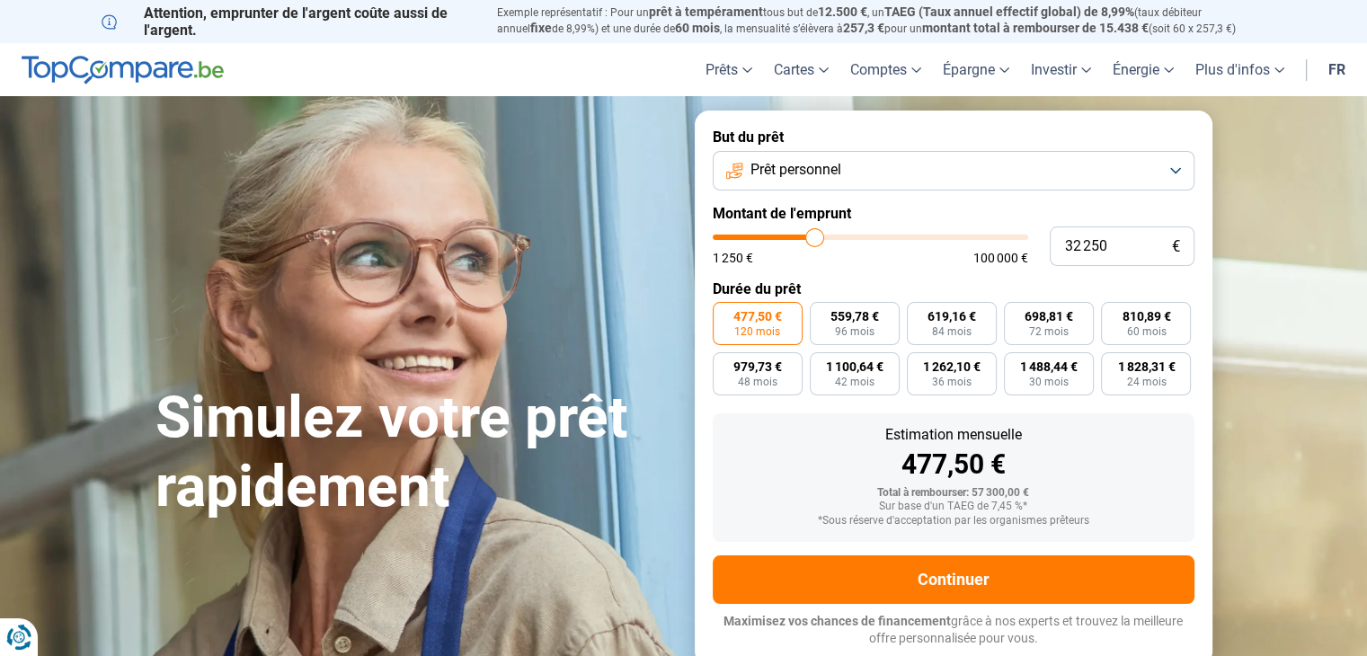
type input "32000"
type input "31 500"
type input "31500"
type input "31 250"
type input "31250"
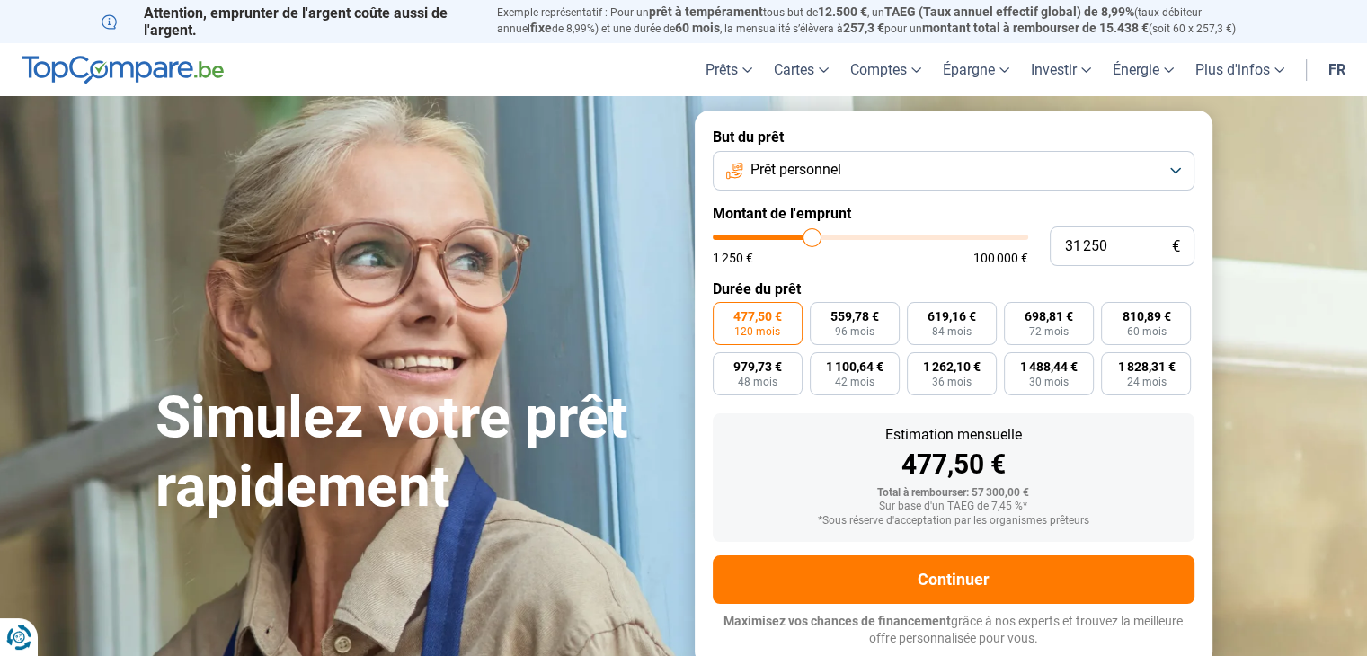
type input "31 000"
drag, startPoint x: 840, startPoint y: 242, endPoint x: 810, endPoint y: 233, distance: 31.0
type input "31000"
click at [810, 235] on input "range" at bounding box center [870, 237] width 315 height 5
type input "30 750"
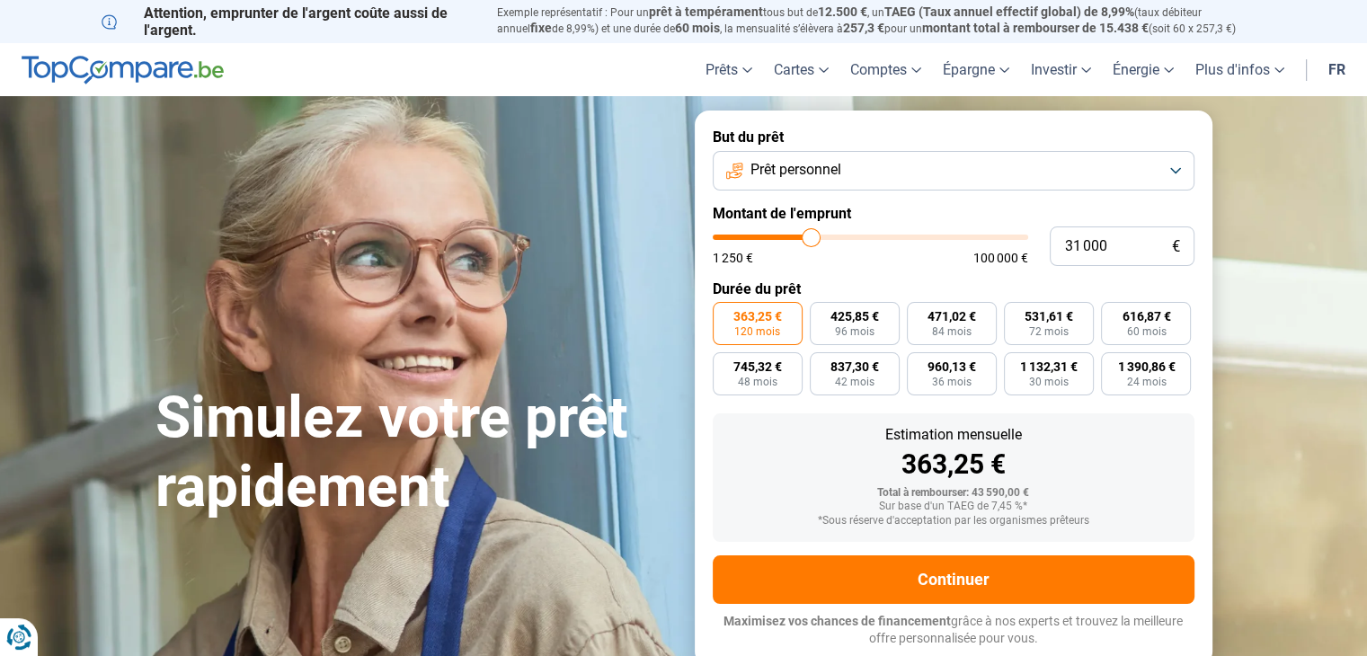
type input "30750"
type input "30 500"
type input "30500"
type input "30 250"
type input "30250"
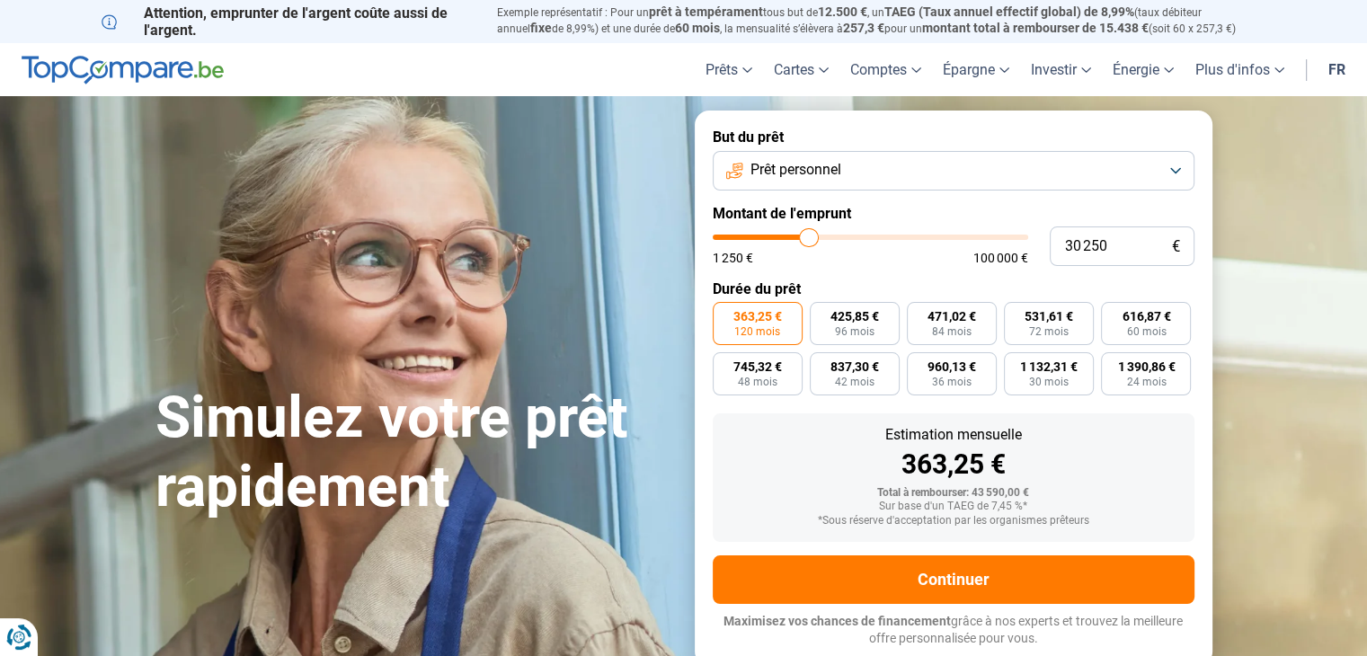
type input "30 000"
type input "30000"
type input "29 750"
type input "29750"
type input "30 000"
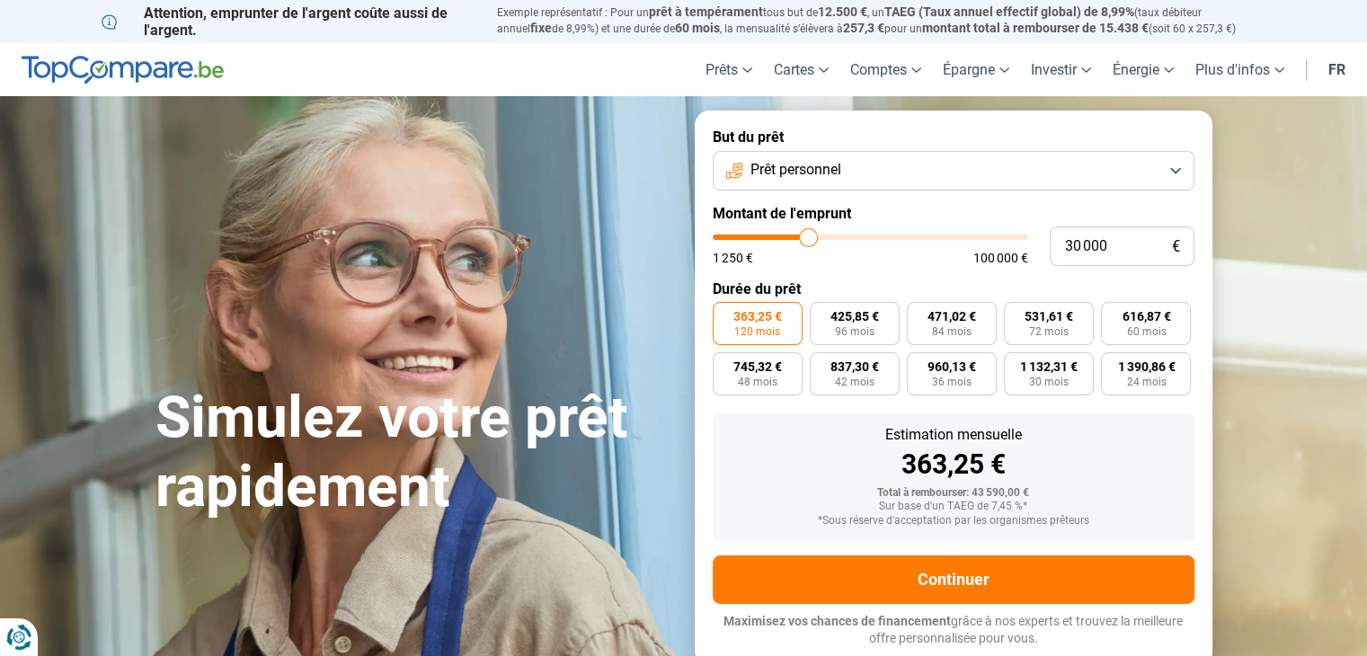
type input "30000"
click at [808, 235] on input "range" at bounding box center [870, 237] width 315 height 5
click at [909, 269] on form "But du prêt Prêt personnel Montant de l'emprunt 30 000 € 1 250 € 100 000 € Duré…" at bounding box center [954, 388] width 518 height 554
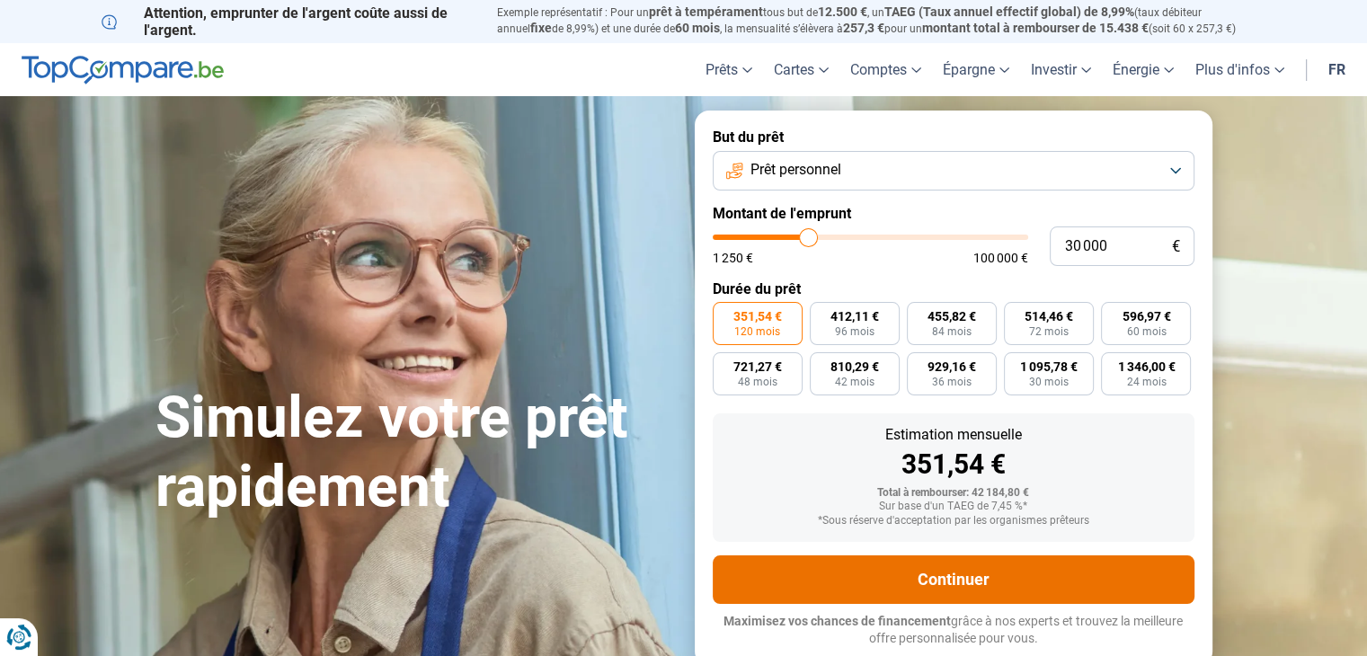
click at [964, 580] on button "Continuer" at bounding box center [954, 579] width 482 height 49
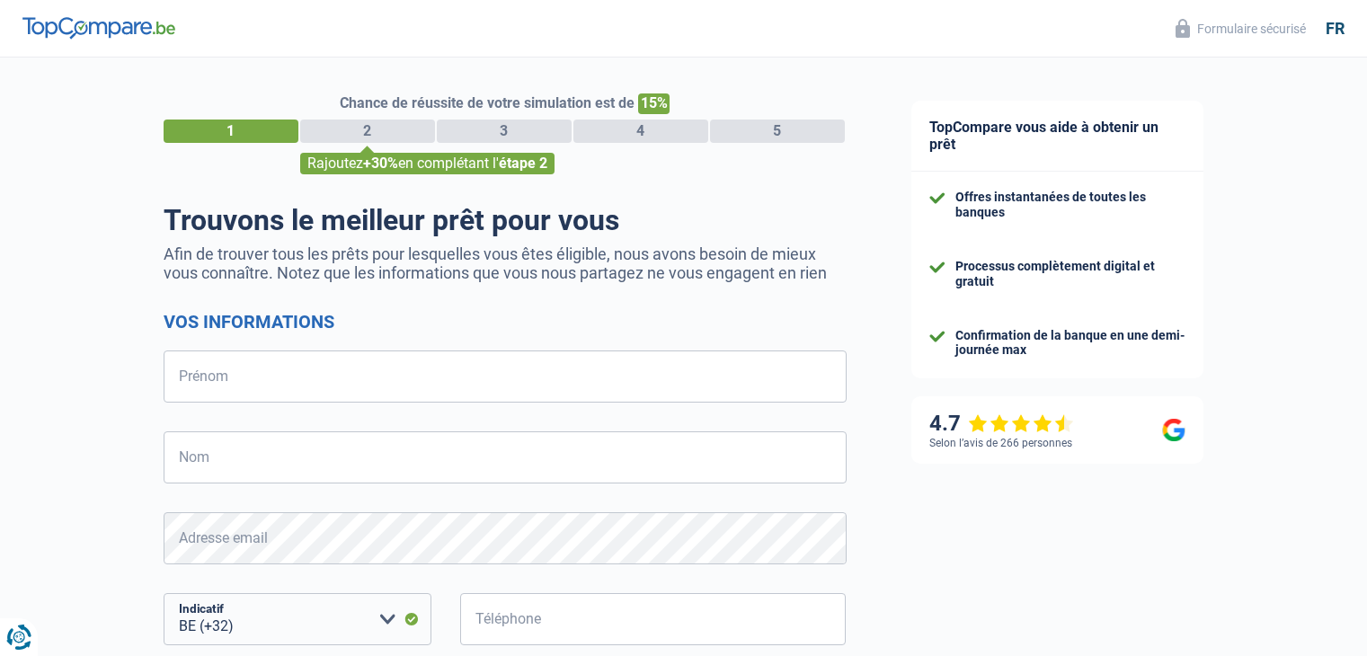
select select "32"
